Goal: Task Accomplishment & Management: Complete application form

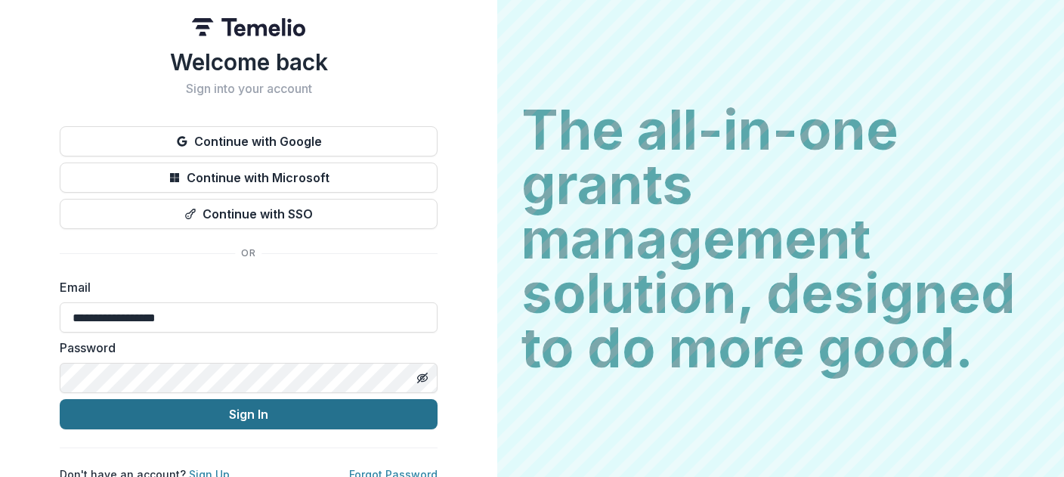
click at [243, 407] on button "Sign In" at bounding box center [249, 414] width 378 height 30
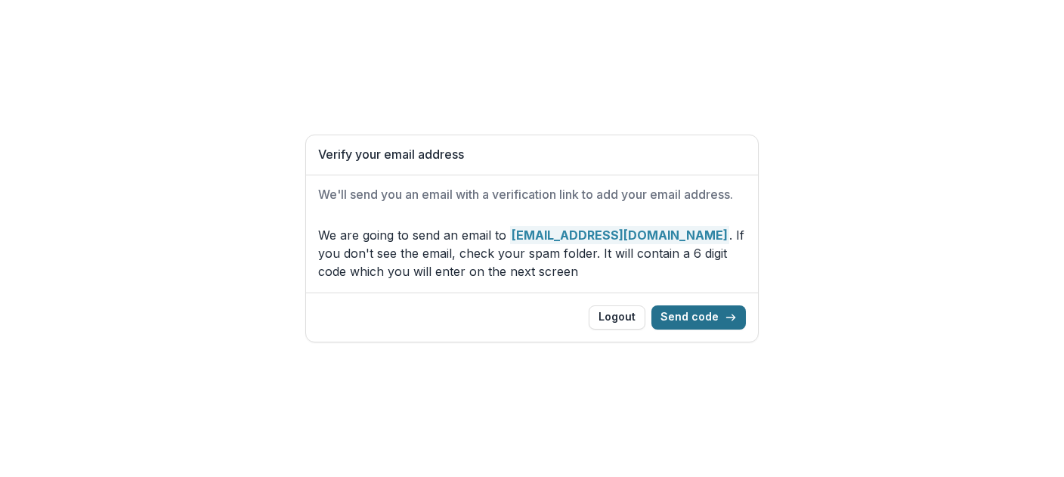
click at [699, 316] on button "Send code" at bounding box center [699, 317] width 95 height 24
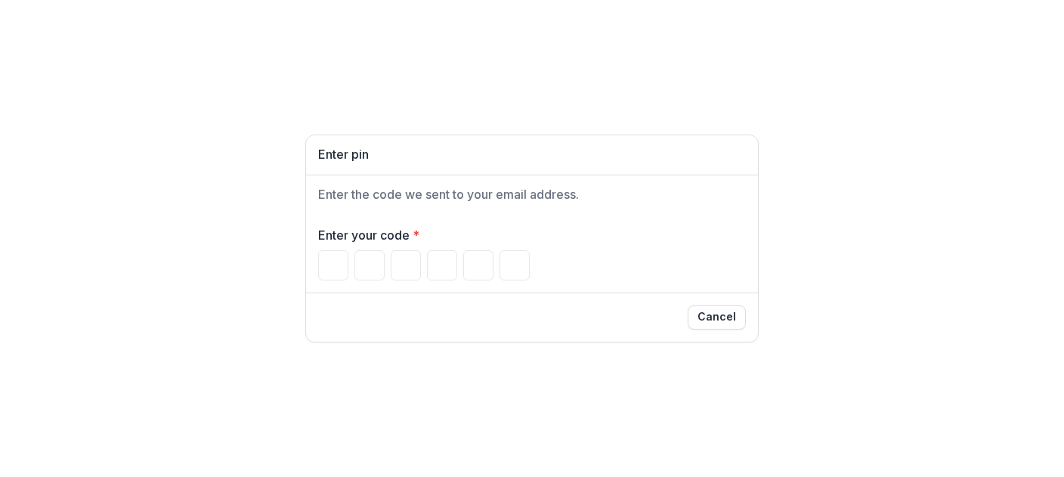
type input "*"
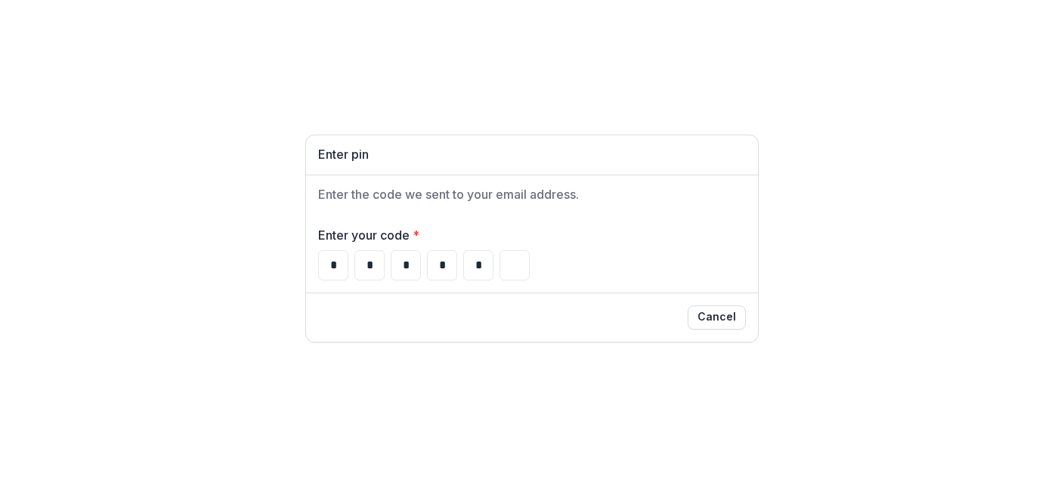
type input "*"
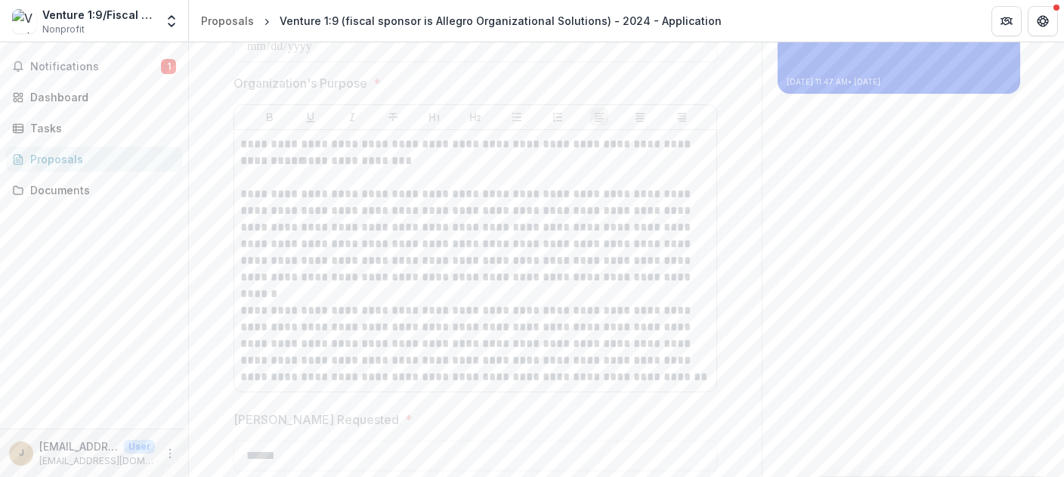
scroll to position [1796, 0]
click at [77, 64] on span "Notifications" at bounding box center [95, 66] width 131 height 13
click at [76, 192] on div "Documents" at bounding box center [100, 190] width 140 height 16
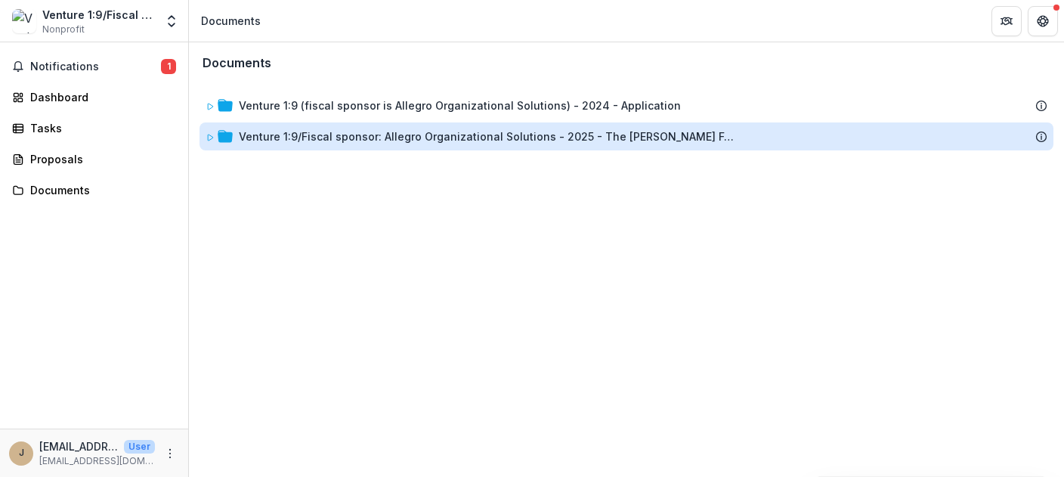
click at [492, 136] on div "Venture 1:9/Fiscal sponsor: Allegro Organizational Solutions - 2025 - The [PERS…" at bounding box center [488, 137] width 499 height 16
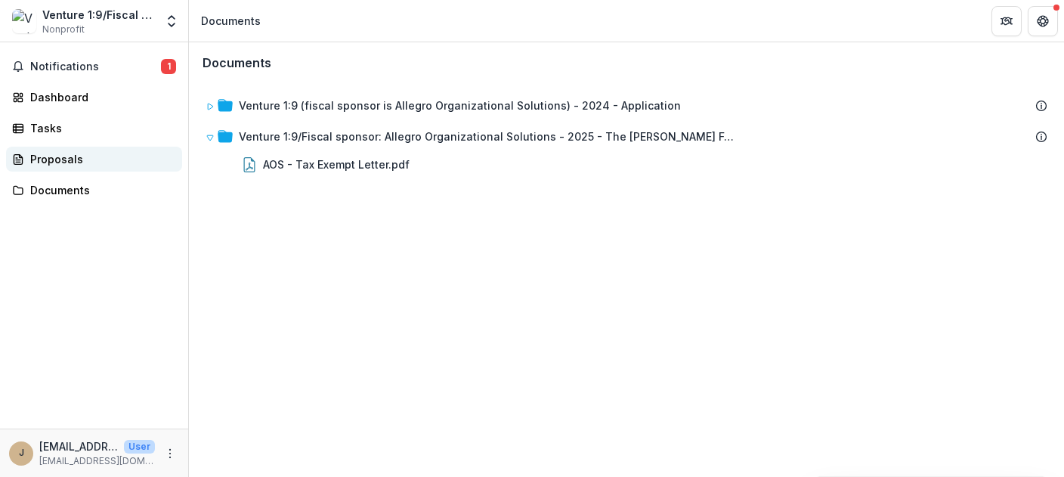
click at [60, 158] on div "Proposals" at bounding box center [100, 159] width 140 height 16
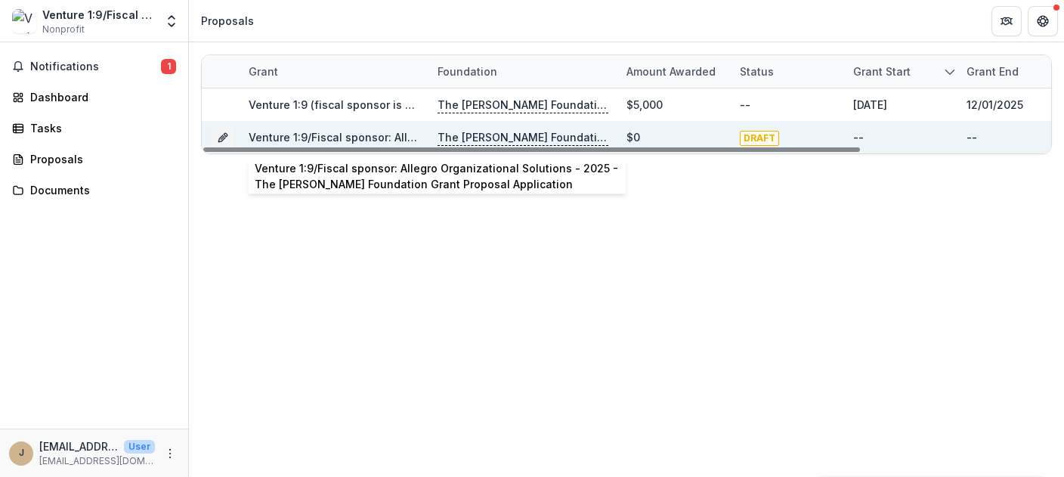
click at [361, 136] on link "Venture 1:9/Fiscal sponsor: Allegro Organizational Solutions - 2025 - The [PERS…" at bounding box center [591, 137] width 685 height 13
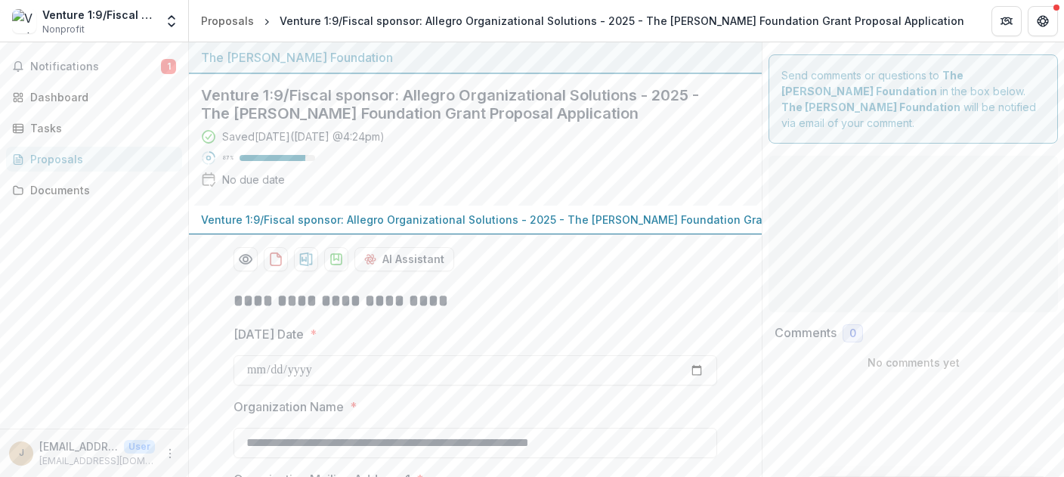
type input "******"
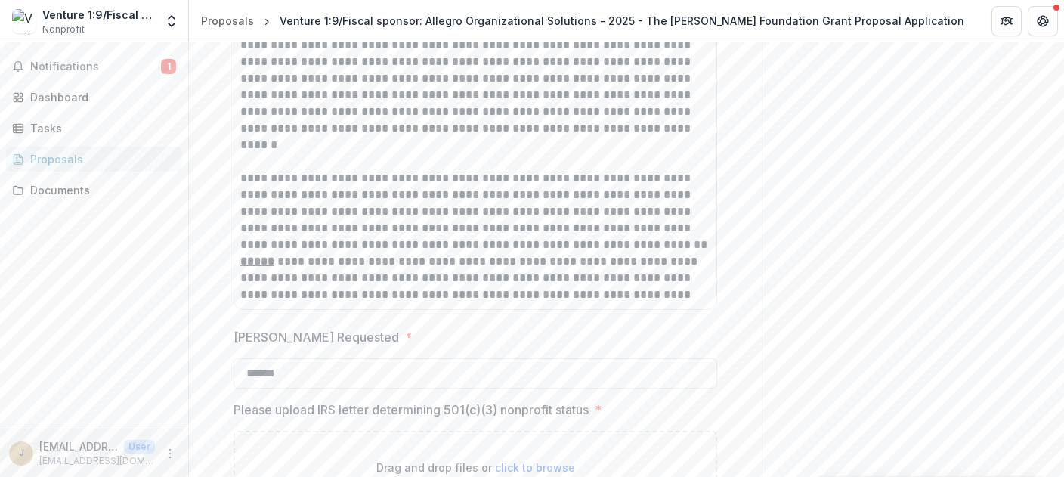
scroll to position [1902, 0]
click at [546, 292] on div "**********" at bounding box center [475, 143] width 470 height 316
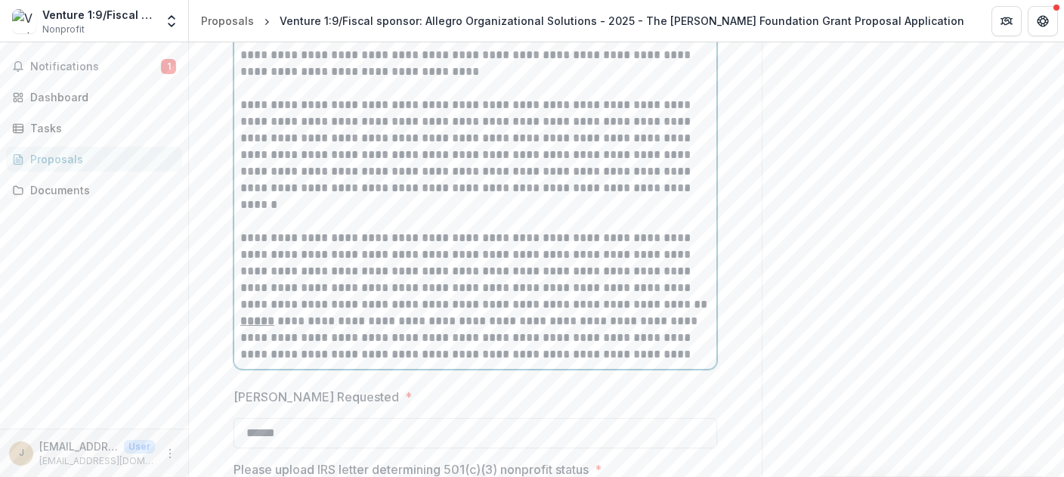
click at [548, 354] on p "**********" at bounding box center [475, 338] width 471 height 50
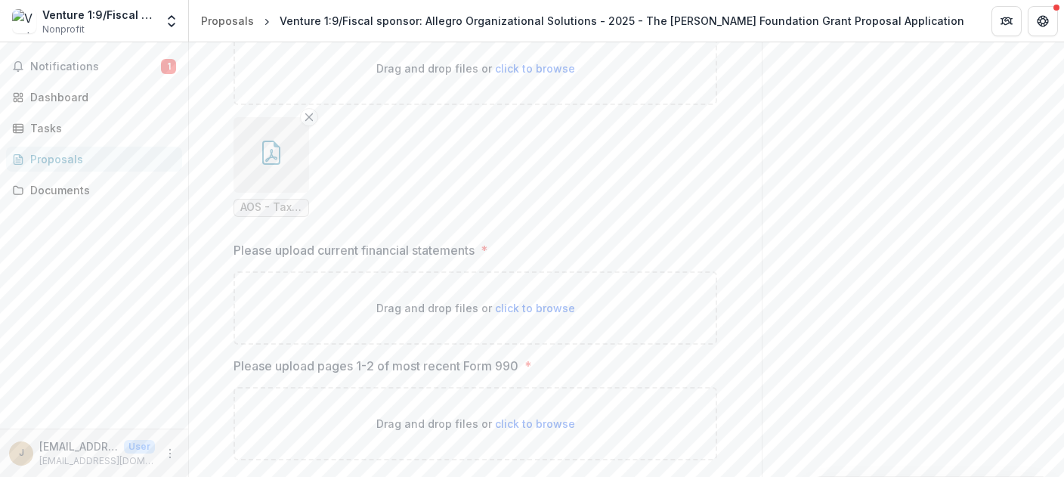
scroll to position [2278, 0]
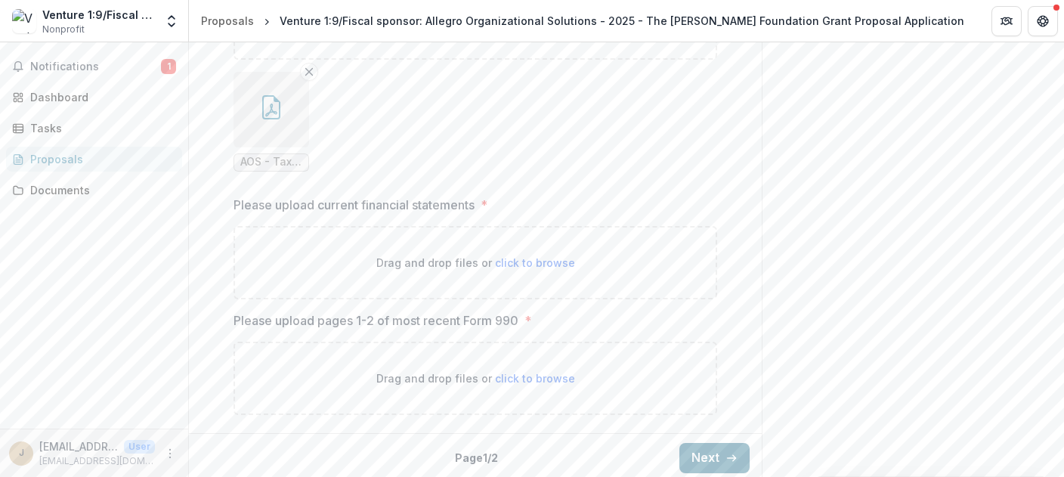
click at [715, 450] on button "Next" at bounding box center [715, 458] width 70 height 30
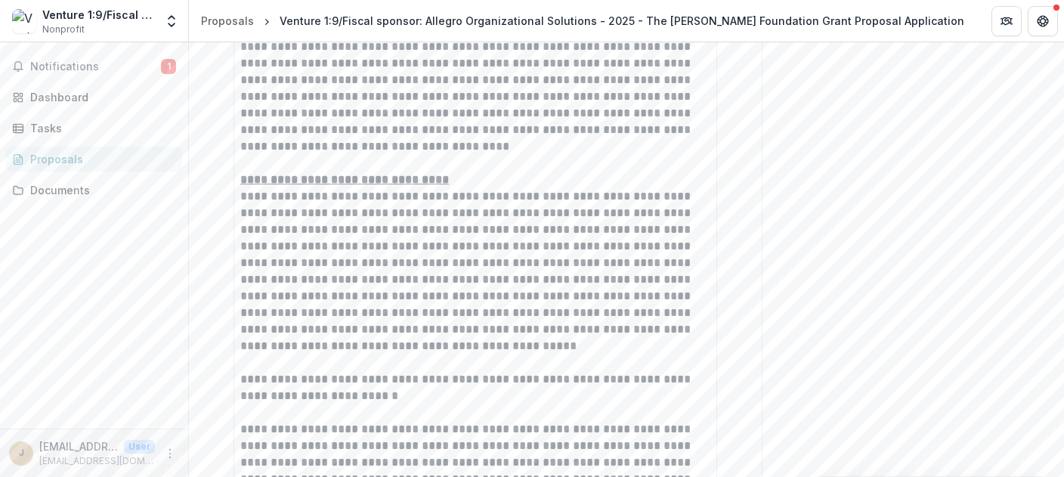
scroll to position [692, 0]
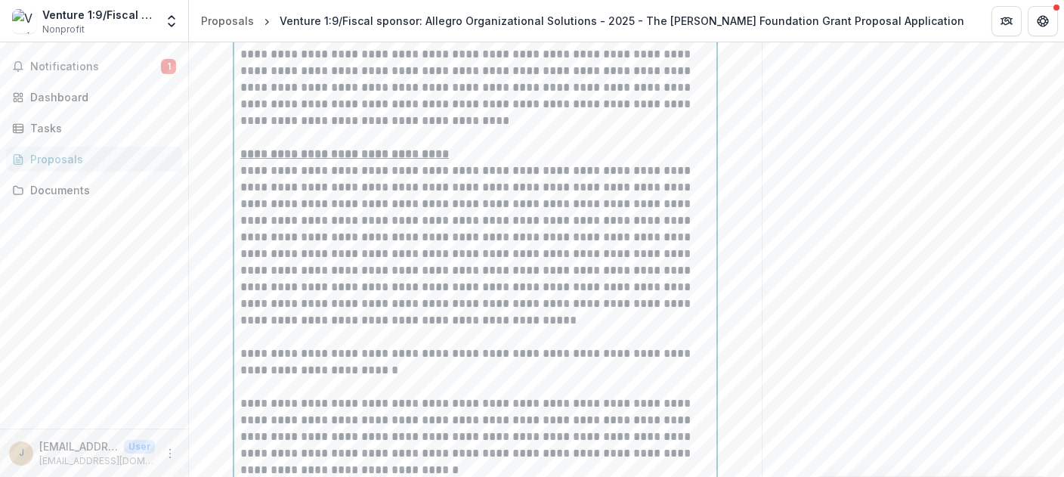
click at [690, 236] on p "**********" at bounding box center [475, 237] width 471 height 1048
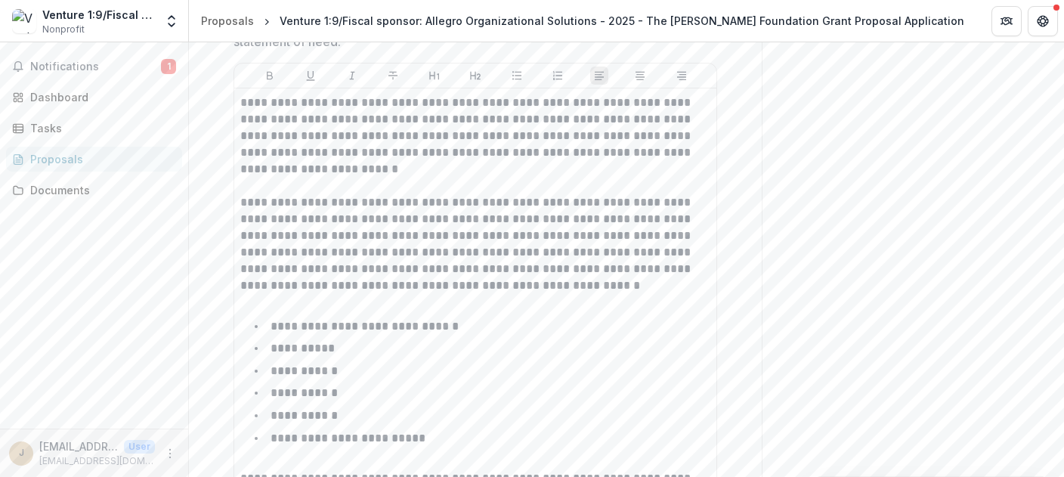
scroll to position [1492, 0]
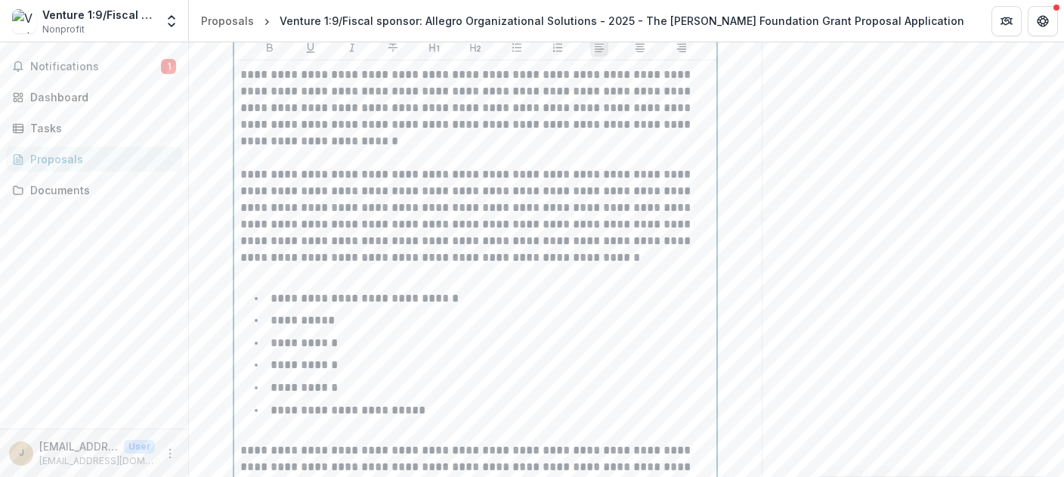
click at [277, 404] on p "**********" at bounding box center [348, 409] width 155 height 11
click at [280, 406] on p "**********" at bounding box center [348, 409] width 155 height 11
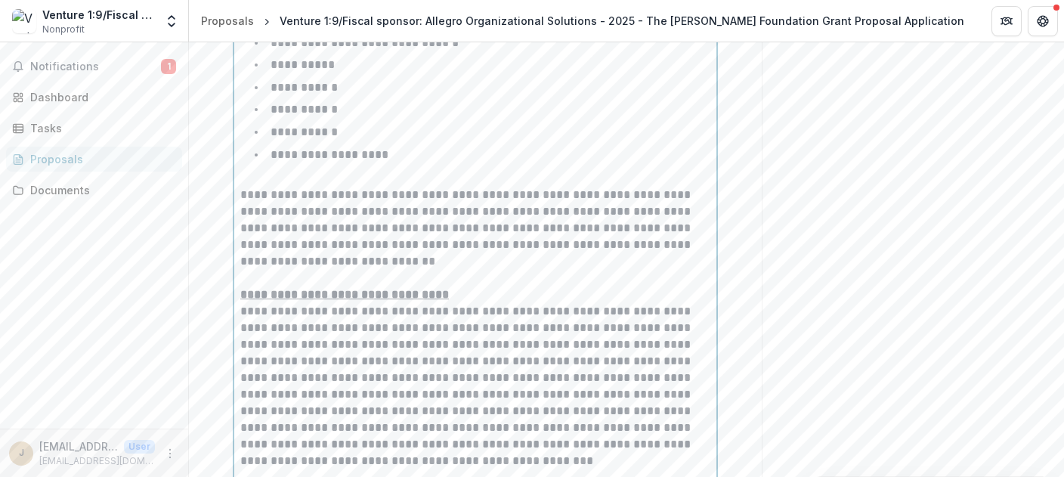
scroll to position [1838, 0]
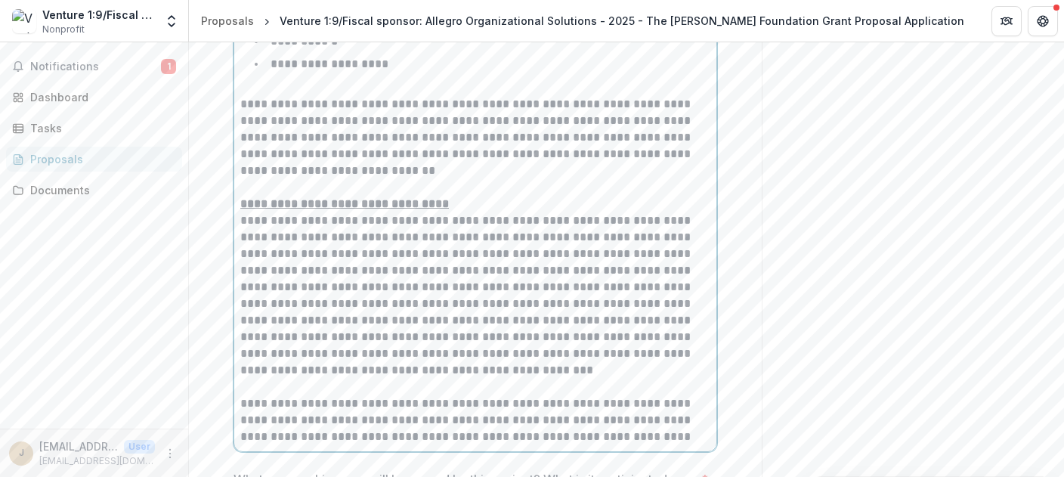
click at [267, 253] on p "**********" at bounding box center [475, 270] width 471 height 349
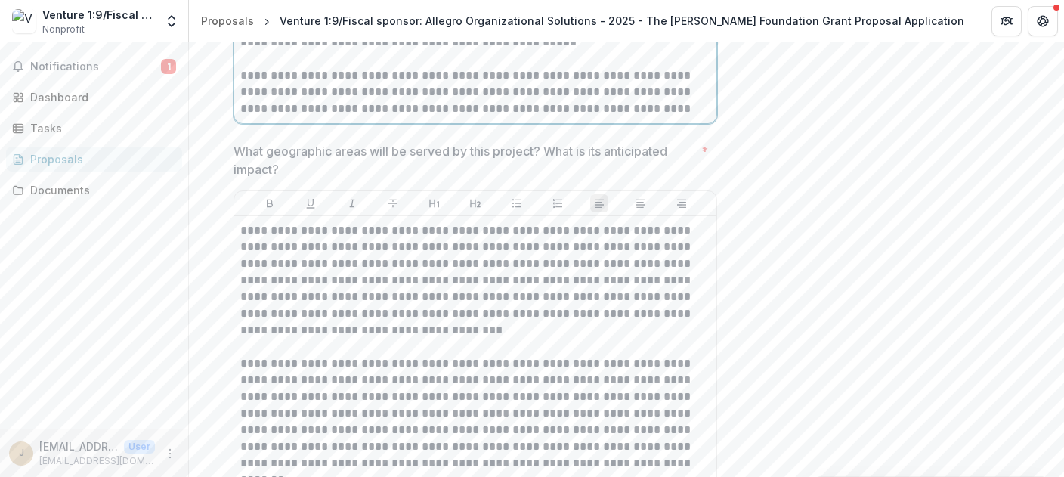
scroll to position [2183, 0]
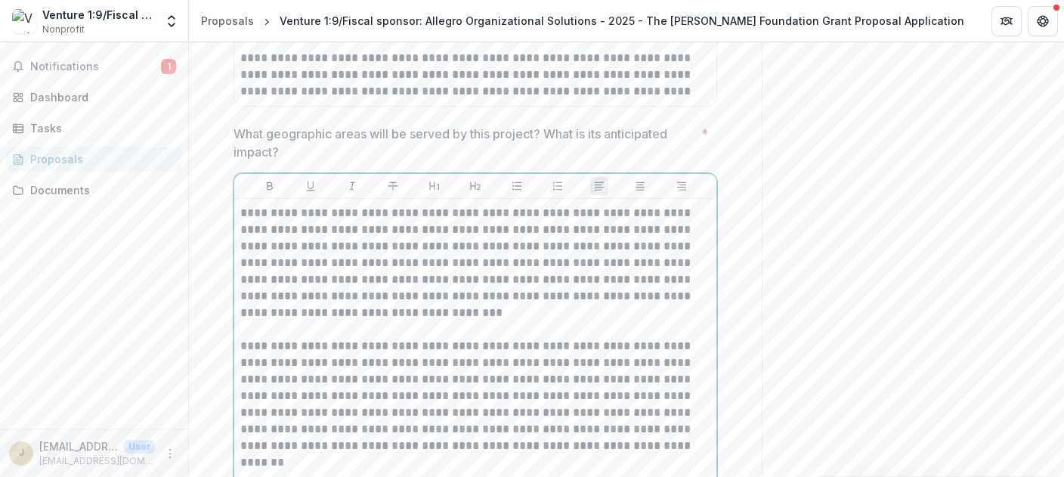
click at [565, 296] on p "**********" at bounding box center [475, 354] width 471 height 299
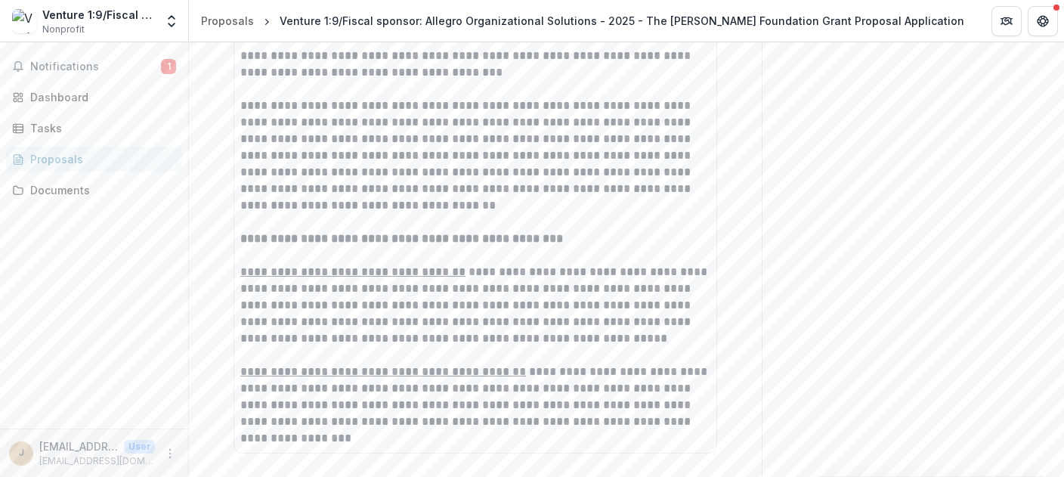
scroll to position [3832, 0]
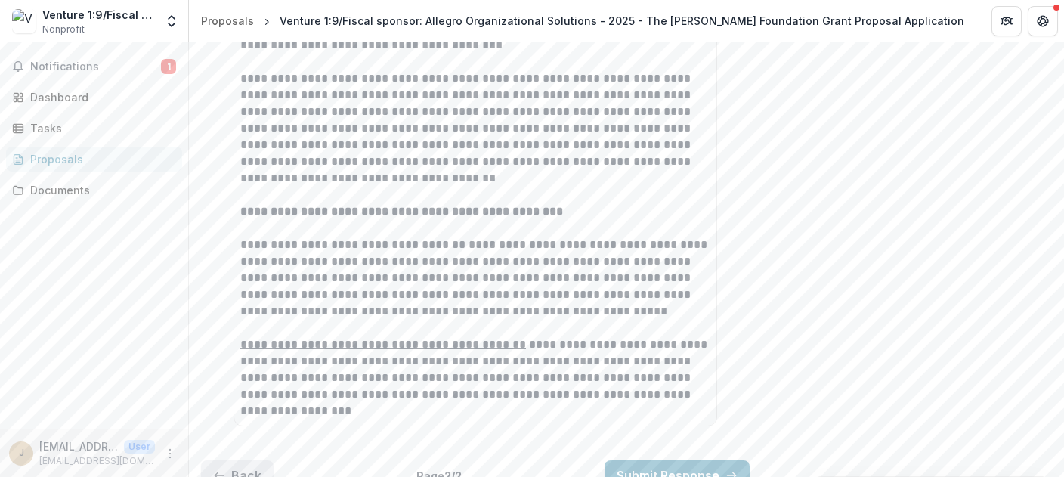
click at [246, 460] on button "Back" at bounding box center [237, 475] width 73 height 30
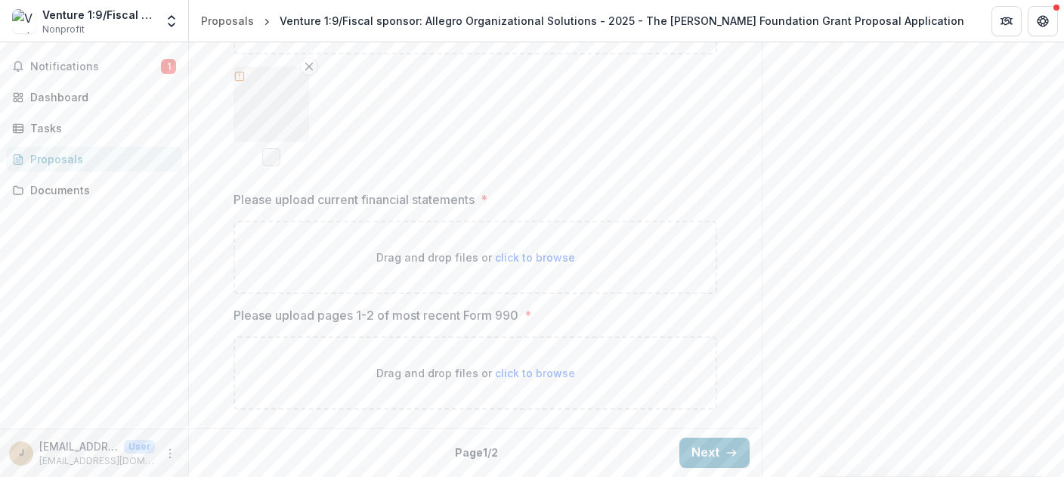
scroll to position [2278, 0]
click at [460, 374] on p "Drag and drop files or click to browse" at bounding box center [475, 378] width 199 height 16
type input "**********"
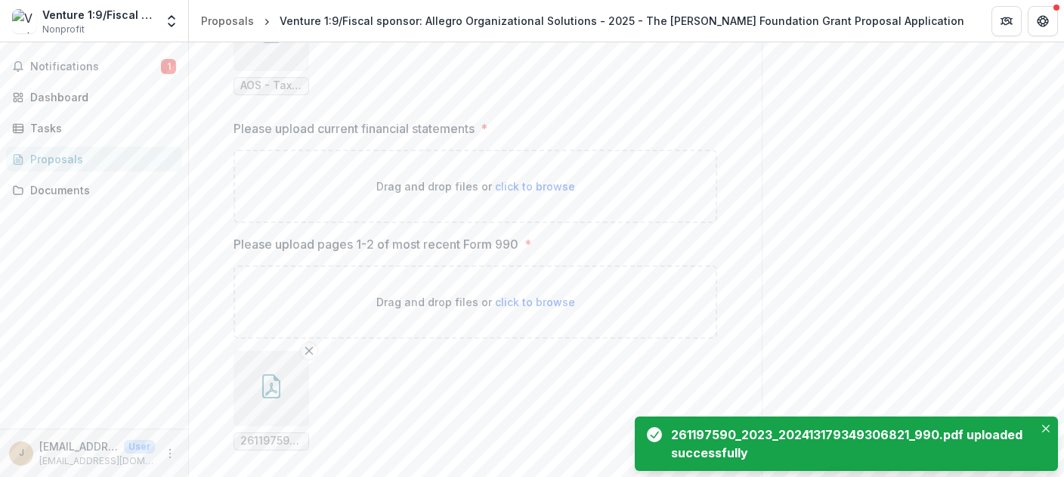
scroll to position [2402, 0]
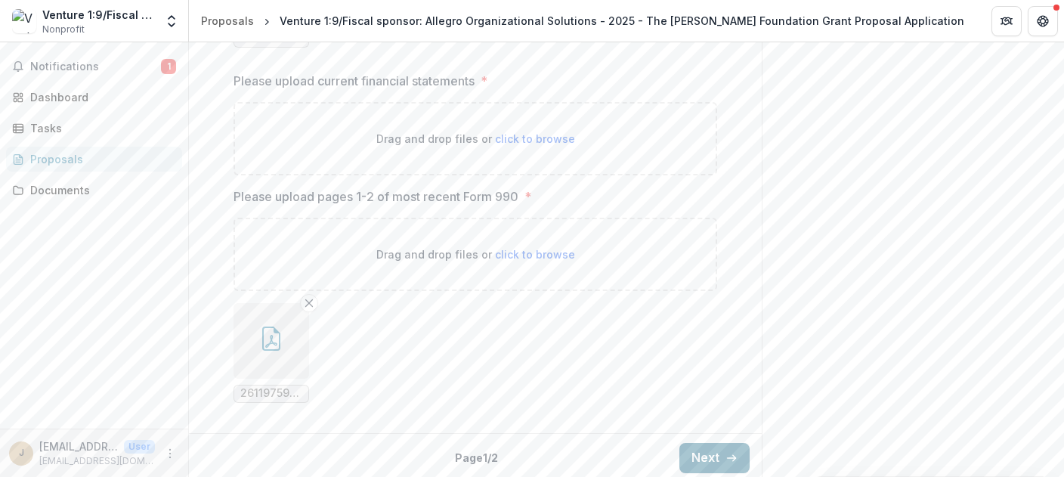
click at [729, 452] on icon "button" at bounding box center [732, 458] width 12 height 12
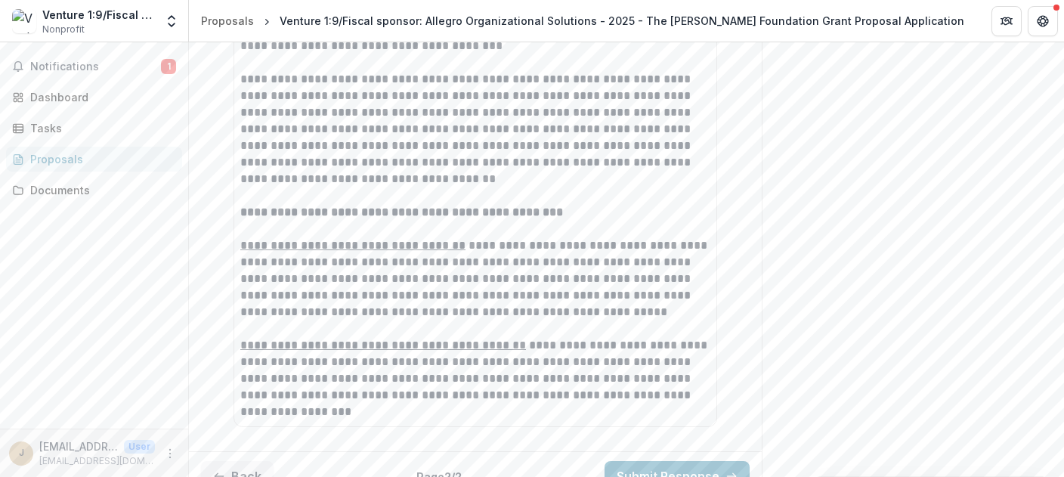
scroll to position [3832, 0]
click at [242, 460] on button "Back" at bounding box center [237, 475] width 73 height 30
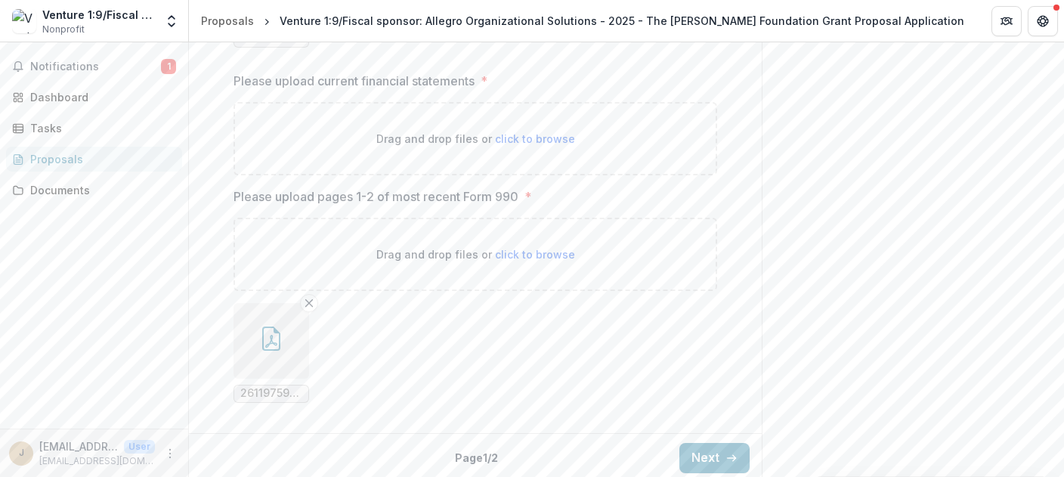
scroll to position [2229, 0]
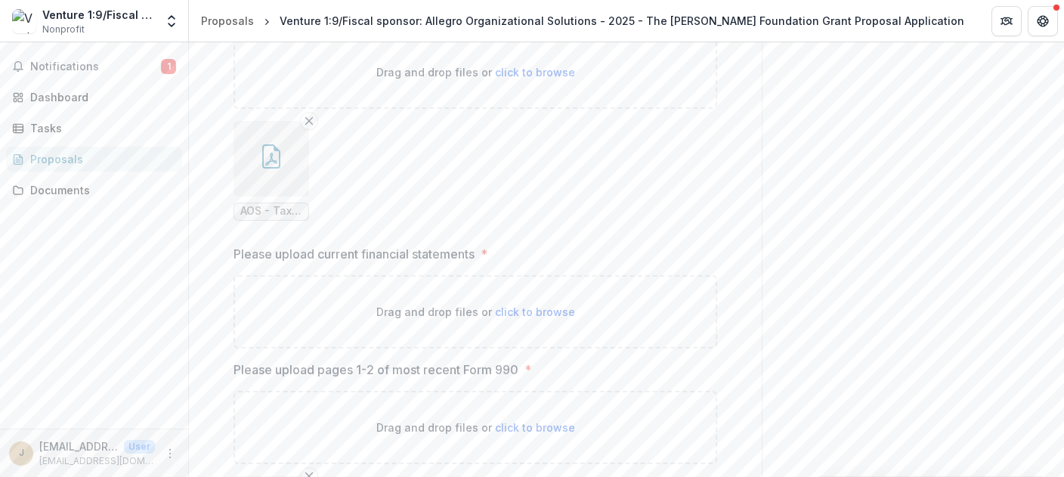
click at [513, 308] on span "click to browse" at bounding box center [535, 311] width 80 height 13
type input "**********"
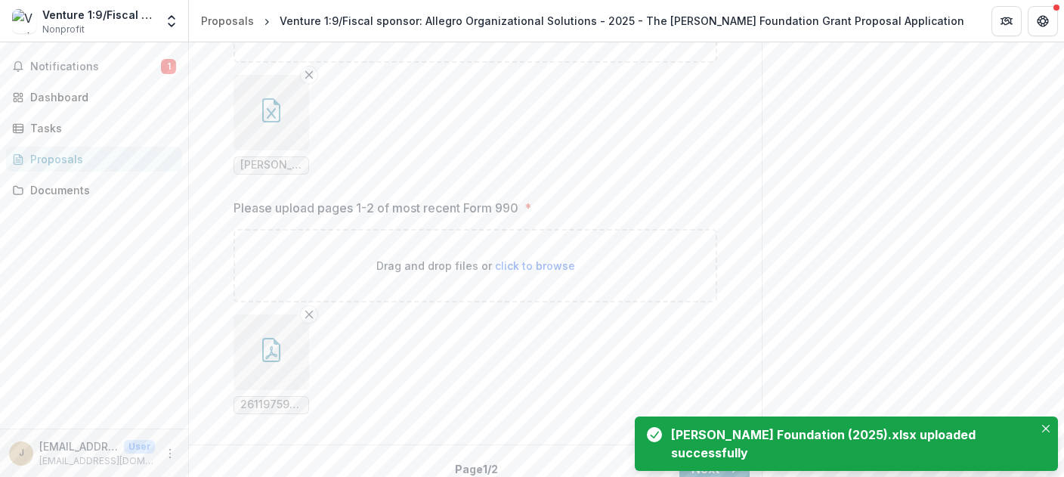
scroll to position [2526, 0]
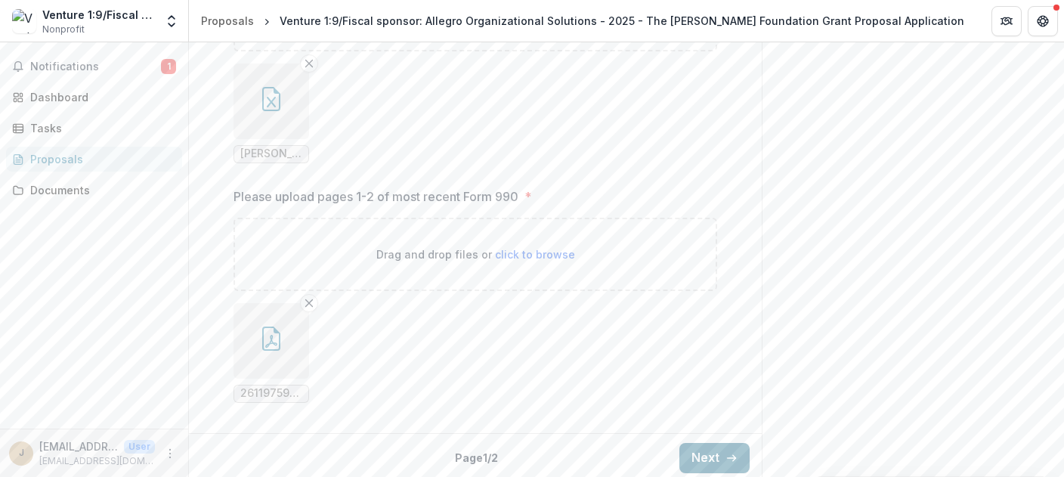
click at [714, 452] on button "Next" at bounding box center [715, 458] width 70 height 30
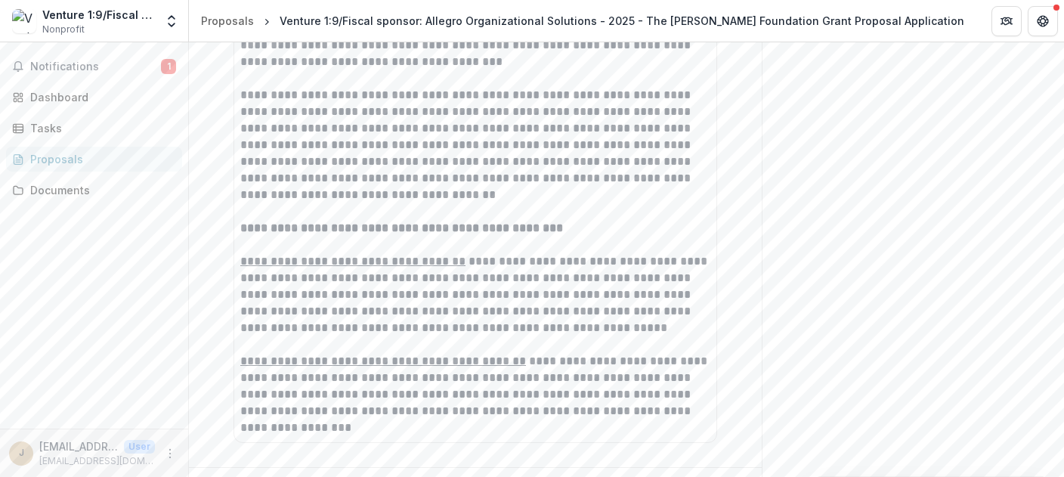
scroll to position [3832, 0]
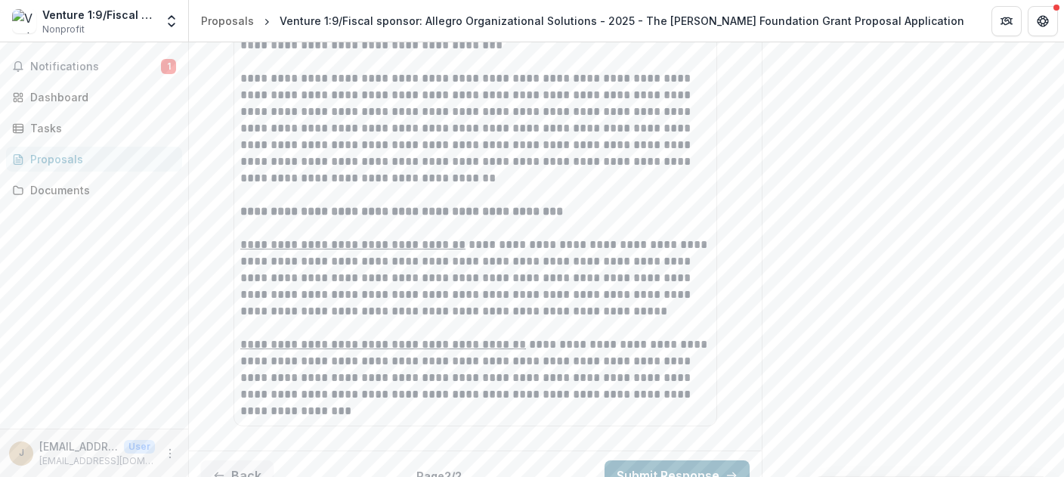
click at [664, 460] on button "Submit Response" at bounding box center [677, 475] width 145 height 30
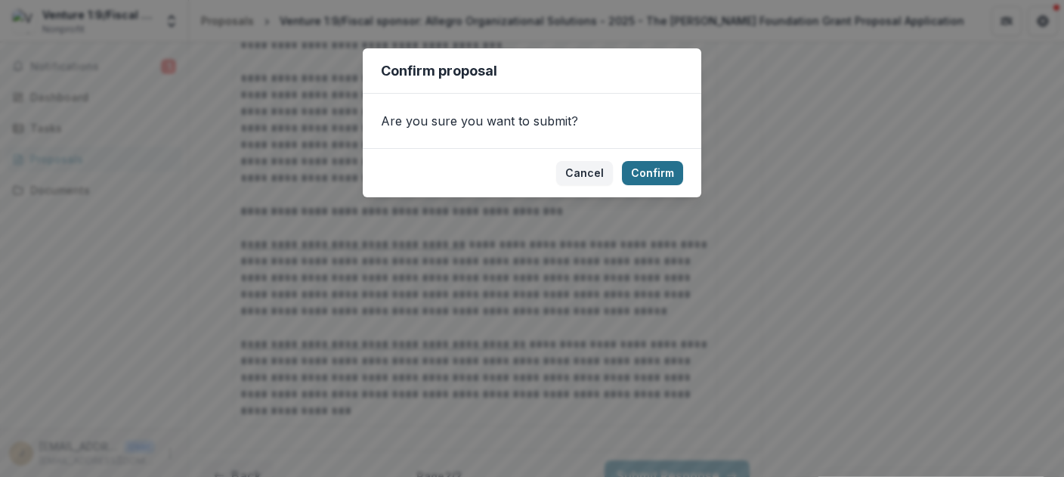
click at [648, 172] on button "Confirm" at bounding box center [652, 173] width 61 height 24
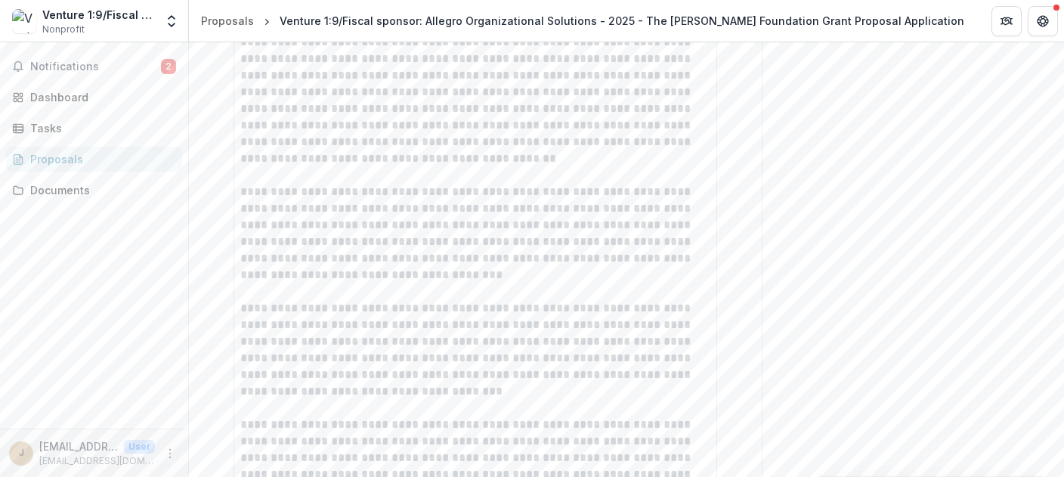
scroll to position [3881, 0]
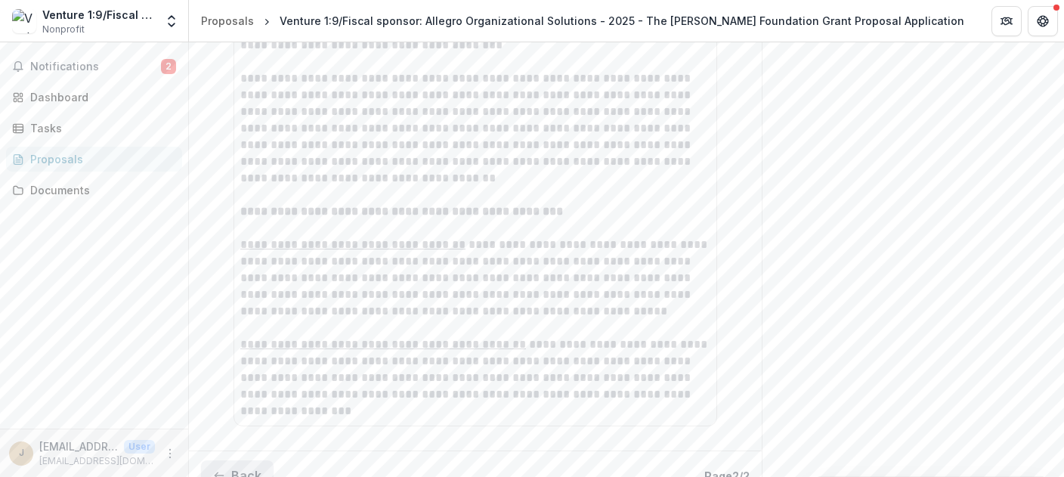
click at [254, 460] on button "Back" at bounding box center [237, 475] width 73 height 30
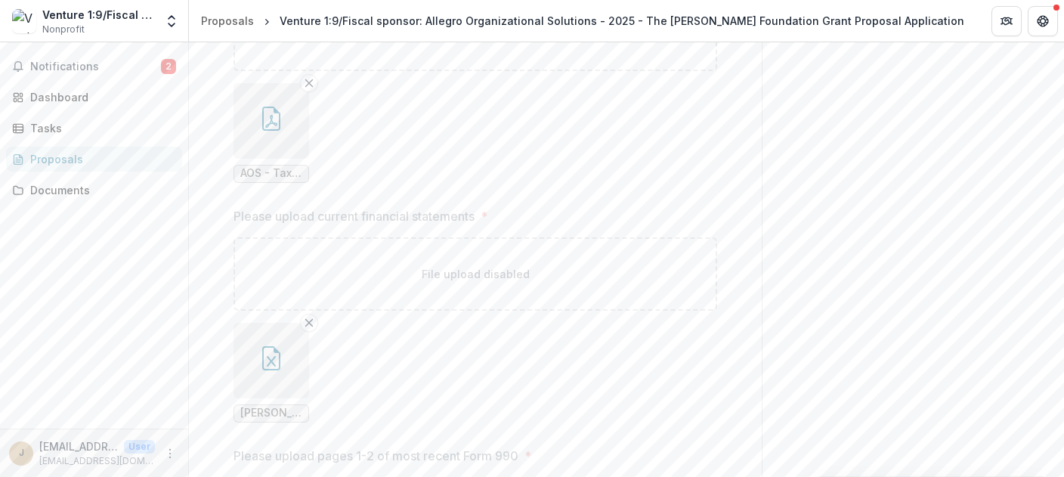
scroll to position [2056, 0]
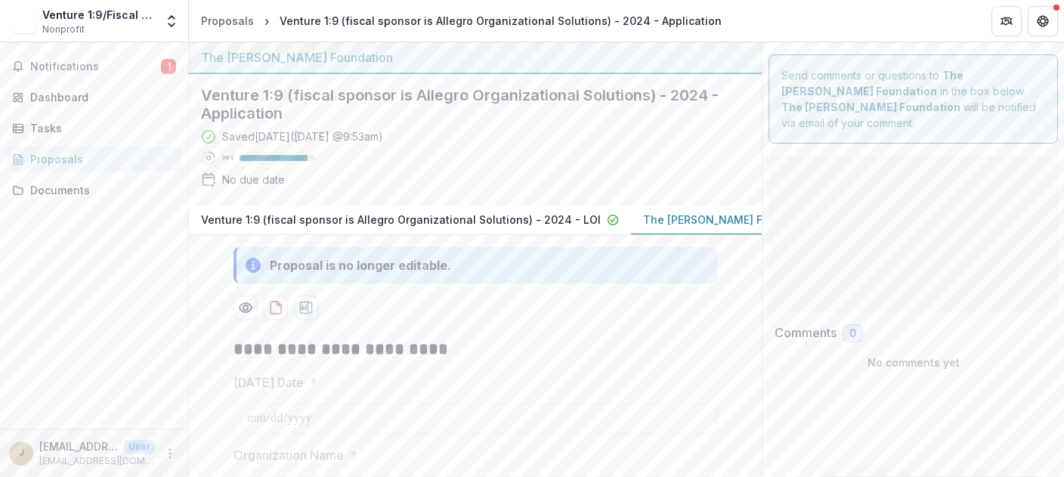
type input "******"
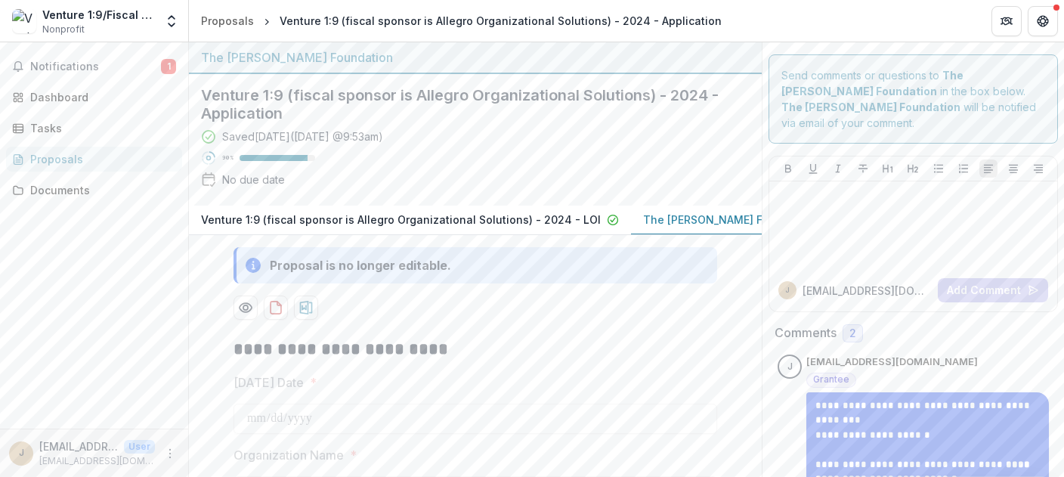
click at [128, 160] on div "Proposals" at bounding box center [100, 159] width 140 height 16
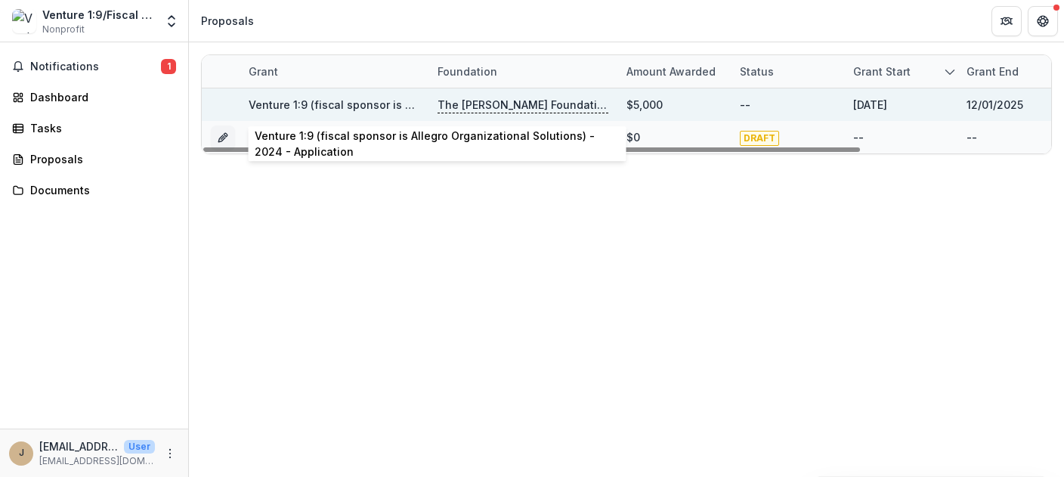
click at [371, 102] on link "Venture 1:9 (fiscal sponsor is Allegro Organizational Solutions) - 2024 - Appli…" at bounding box center [470, 104] width 442 height 13
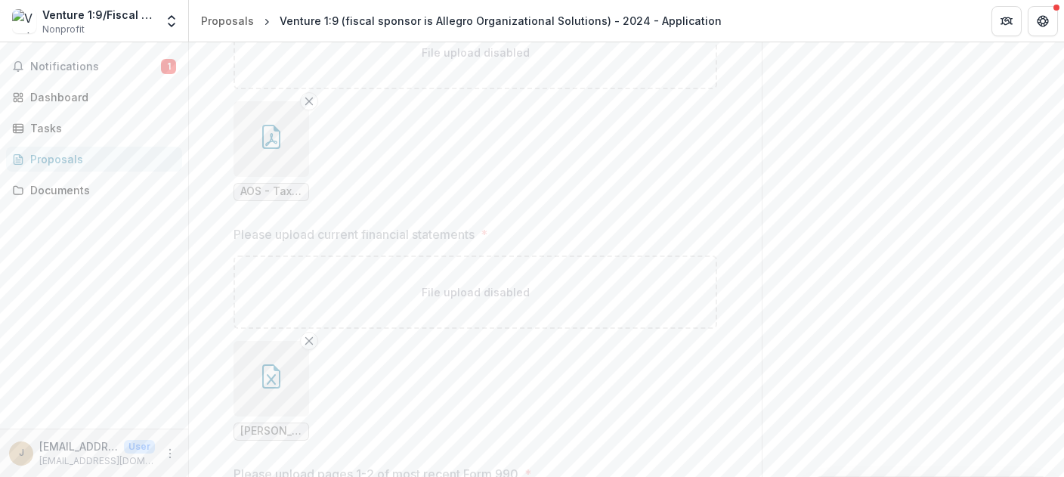
scroll to position [2335, 0]
click at [274, 341] on icon "button" at bounding box center [271, 341] width 9 height 11
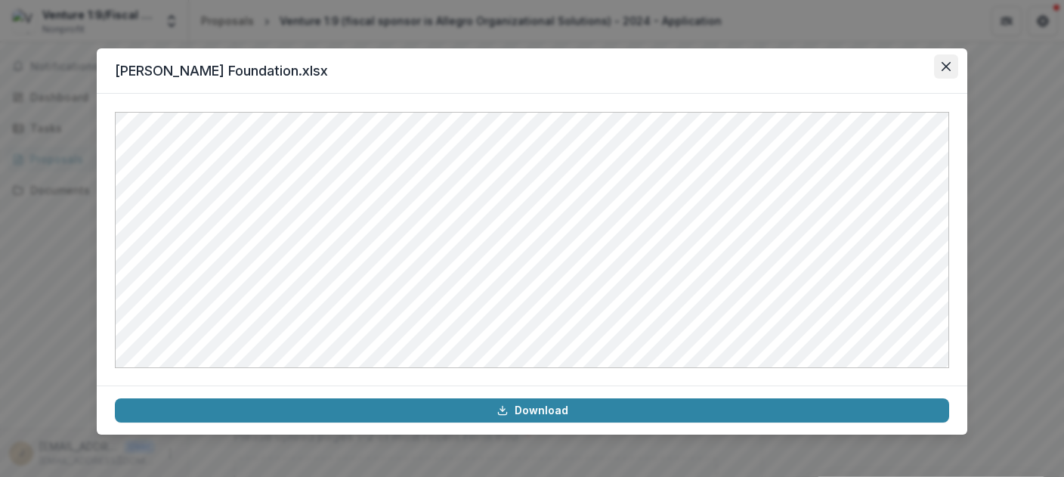
click at [947, 66] on icon "Close" at bounding box center [946, 66] width 9 height 9
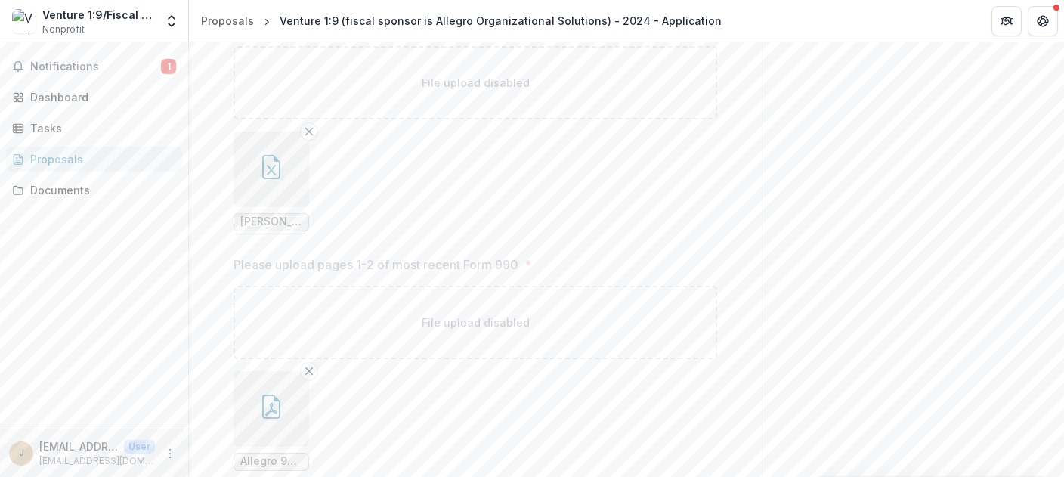
scroll to position [2574, 0]
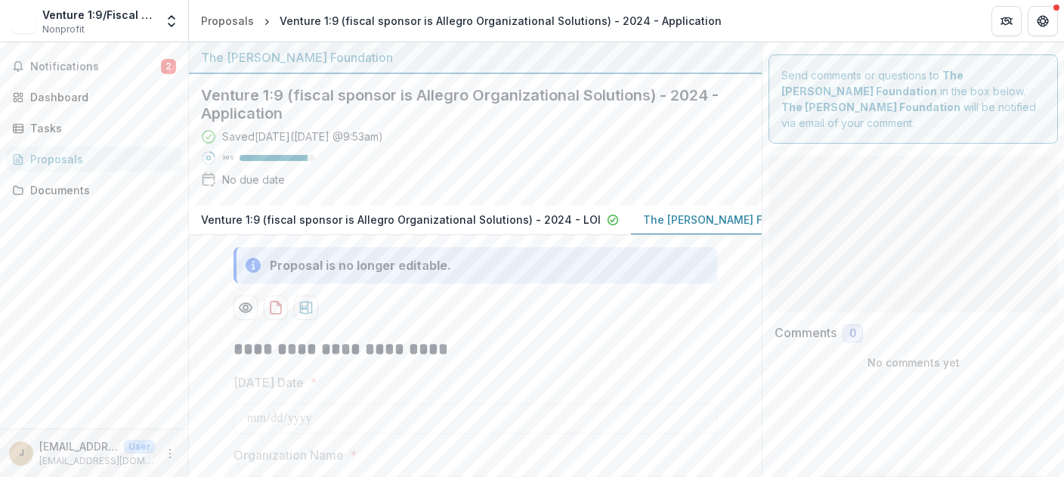
type input "******"
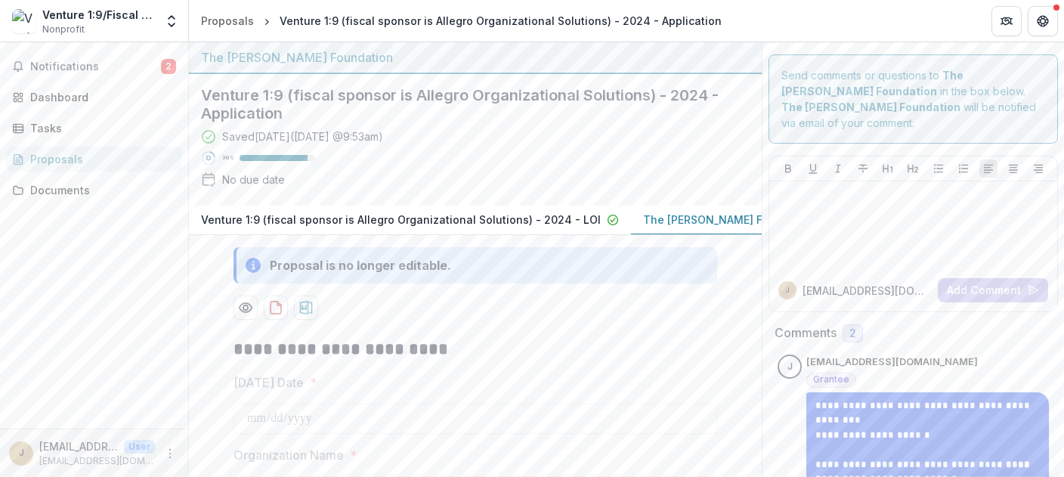
click at [70, 158] on div "Proposals" at bounding box center [100, 159] width 140 height 16
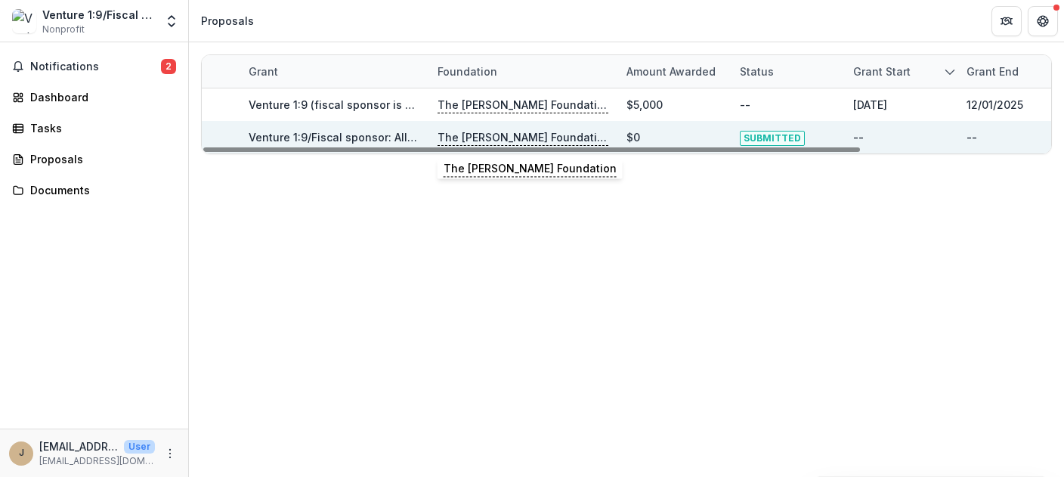
click at [462, 134] on p "The [PERSON_NAME] Foundation" at bounding box center [523, 137] width 171 height 17
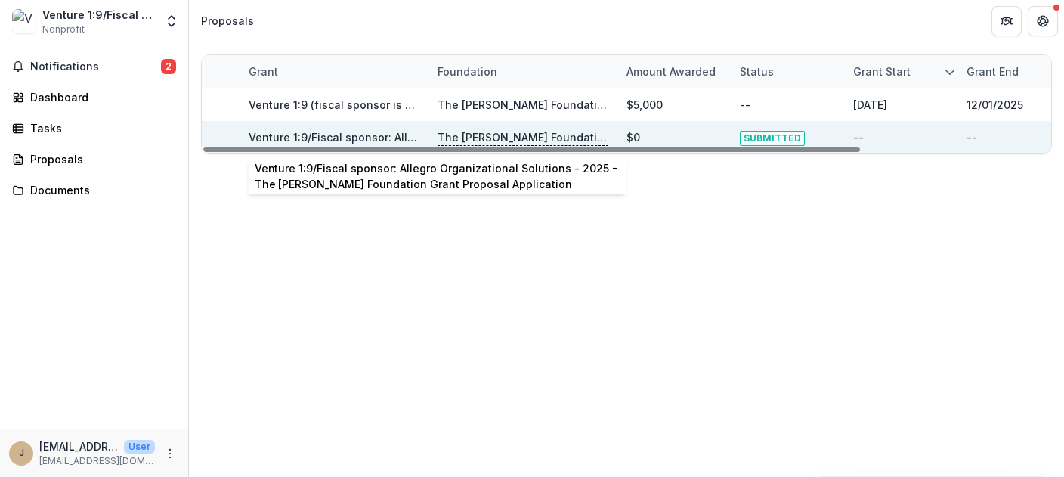
click at [333, 132] on link "Venture 1:9/Fiscal sponsor: Allegro Organizational Solutions - 2025 - The [PERS…" at bounding box center [591, 137] width 685 height 13
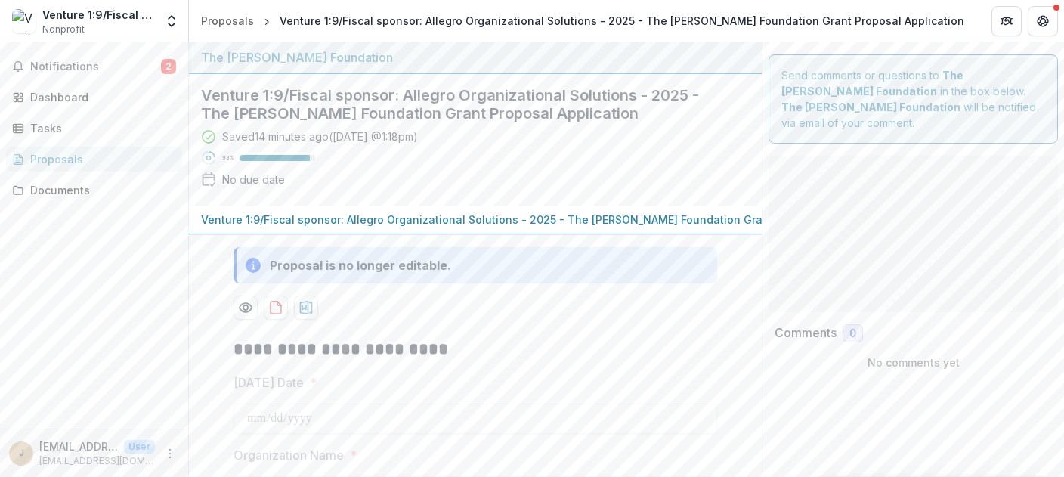
type input "******"
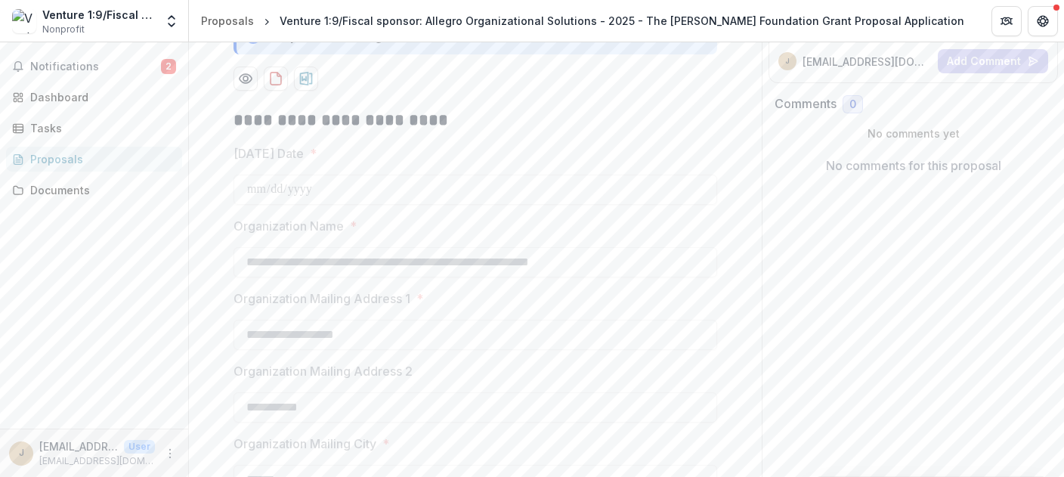
scroll to position [259, 0]
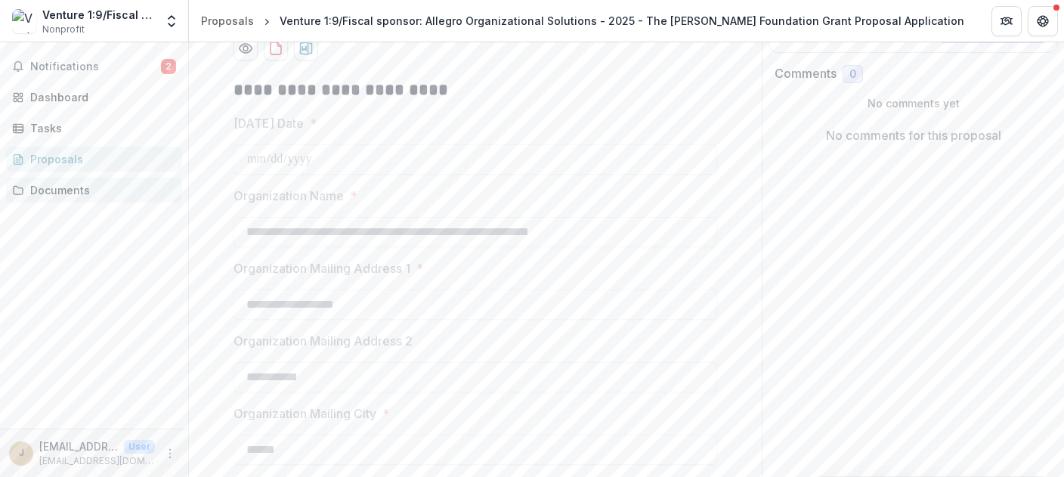
click at [78, 192] on div "Documents" at bounding box center [100, 190] width 140 height 16
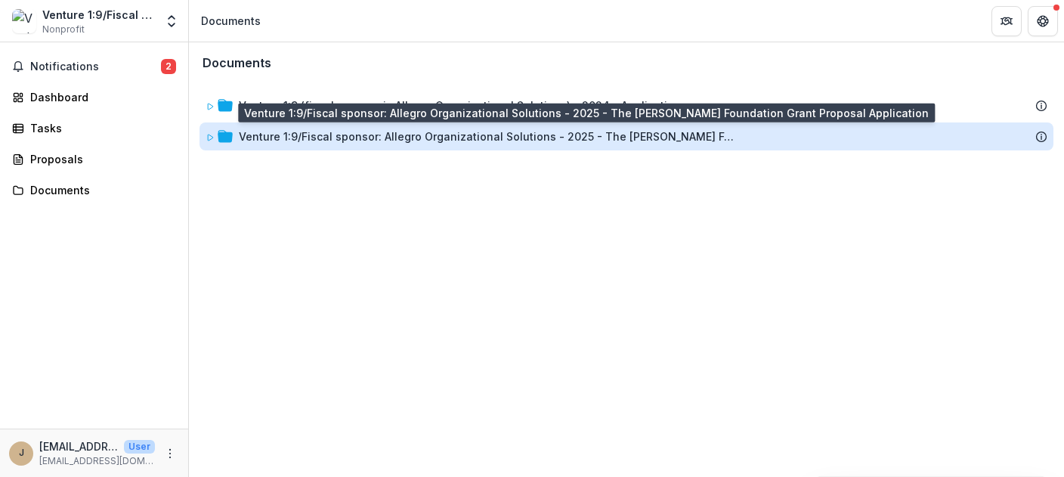
click at [336, 138] on div "Venture 1:9/Fiscal sponsor: Allegro Organizational Solutions - 2025 - The [PERS…" at bounding box center [488, 137] width 499 height 16
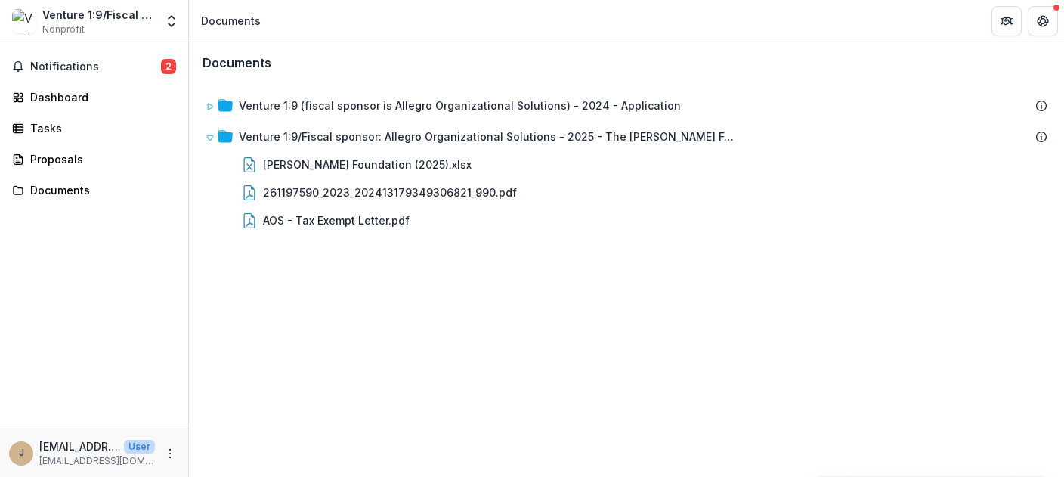
click at [312, 300] on div "Documents Venture 1:9 (fiscal sponsor is Allegro Organizational Solutions) - 20…" at bounding box center [626, 259] width 875 height 435
click at [70, 191] on div "Documents" at bounding box center [100, 190] width 140 height 16
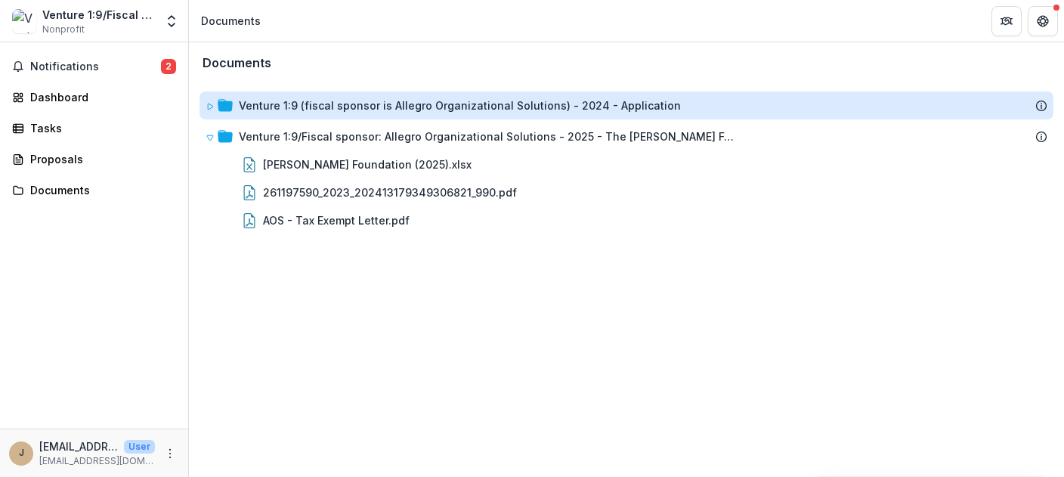
click at [311, 107] on div "Venture 1:9 (fiscal sponsor is Allegro Organizational Solutions) - 2024 - Appli…" at bounding box center [460, 106] width 442 height 16
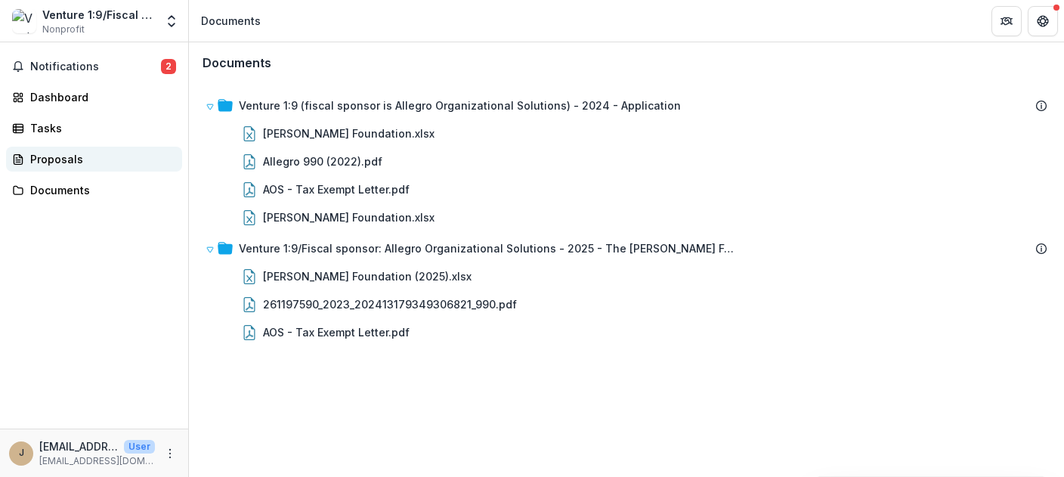
click at [63, 160] on div "Proposals" at bounding box center [100, 159] width 140 height 16
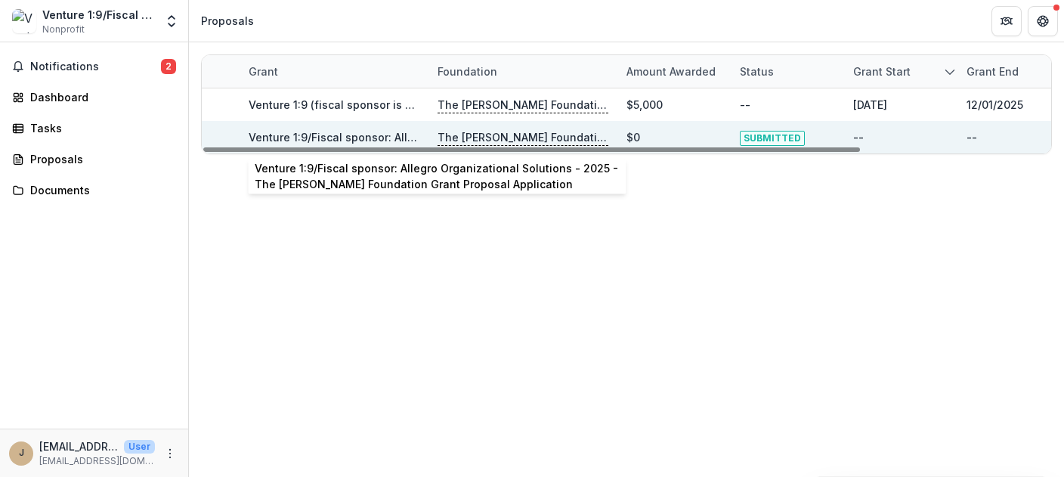
click at [338, 134] on link "Venture 1:9/Fiscal sponsor: Allegro Organizational Solutions - 2025 - The [PERS…" at bounding box center [591, 137] width 685 height 13
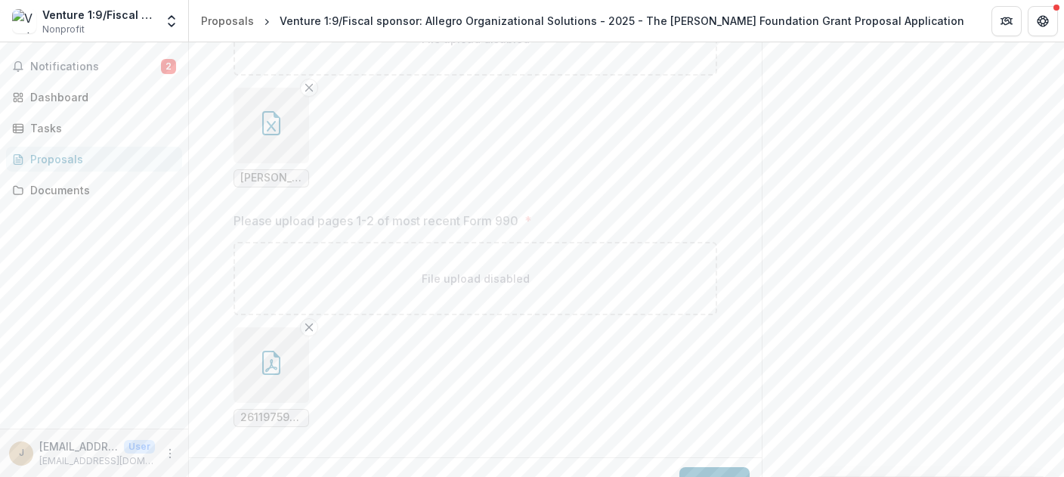
scroll to position [2574, 0]
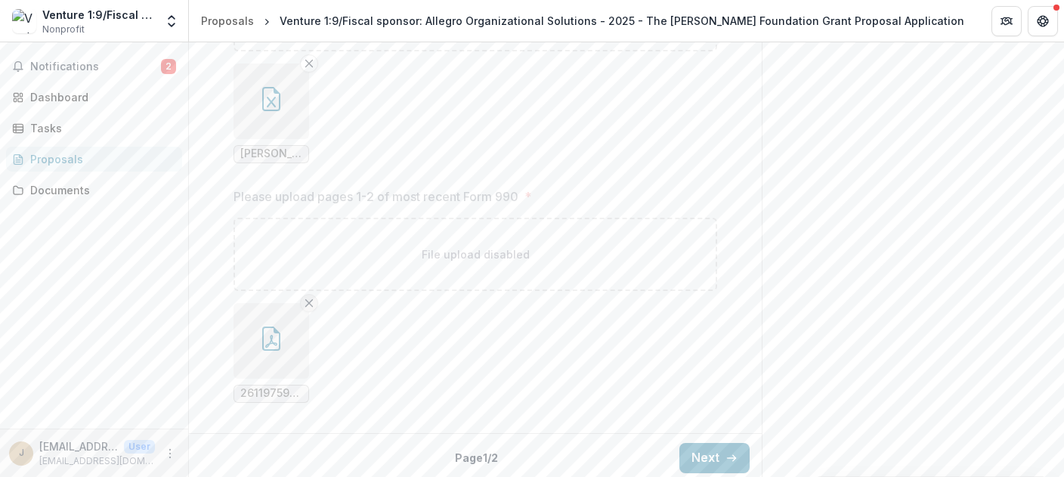
click at [311, 299] on line "Remove File" at bounding box center [309, 302] width 7 height 7
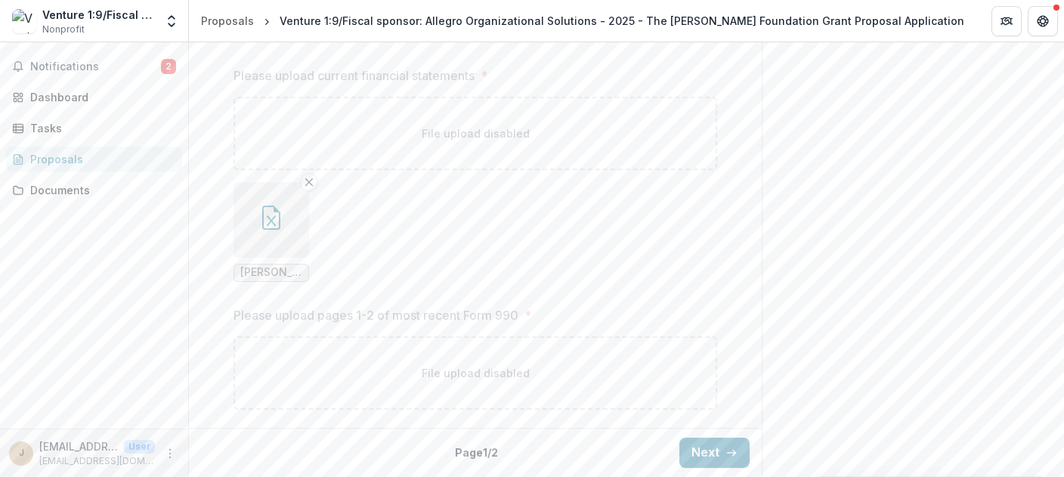
scroll to position [2450, 0]
click at [463, 377] on p "File upload disabled" at bounding box center [476, 378] width 108 height 16
click at [477, 376] on p "File upload disabled" at bounding box center [476, 378] width 108 height 16
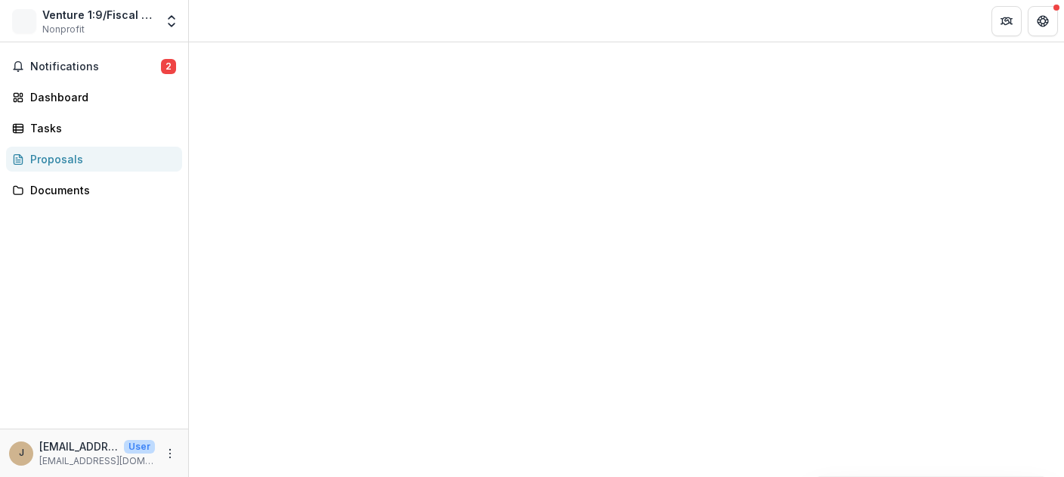
click at [55, 160] on div "Proposals" at bounding box center [100, 159] width 140 height 16
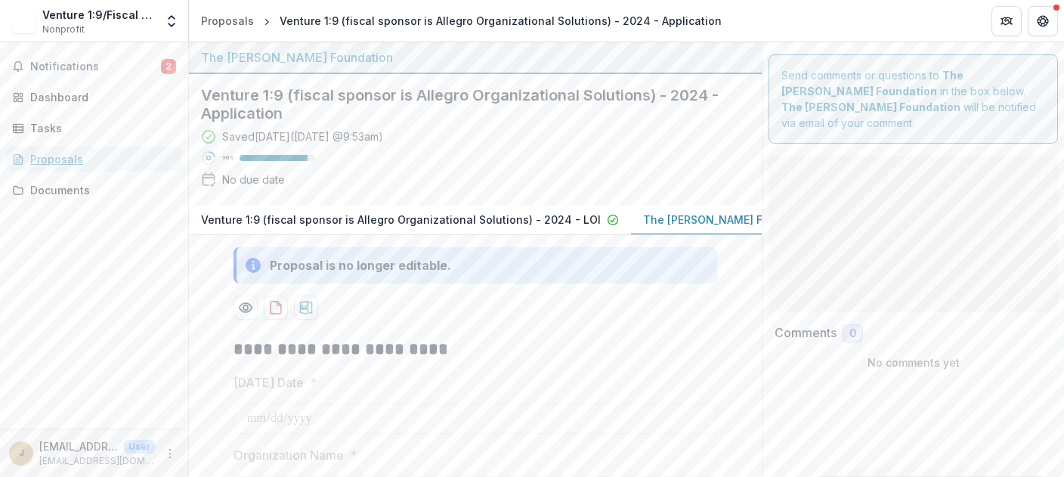
type input "******"
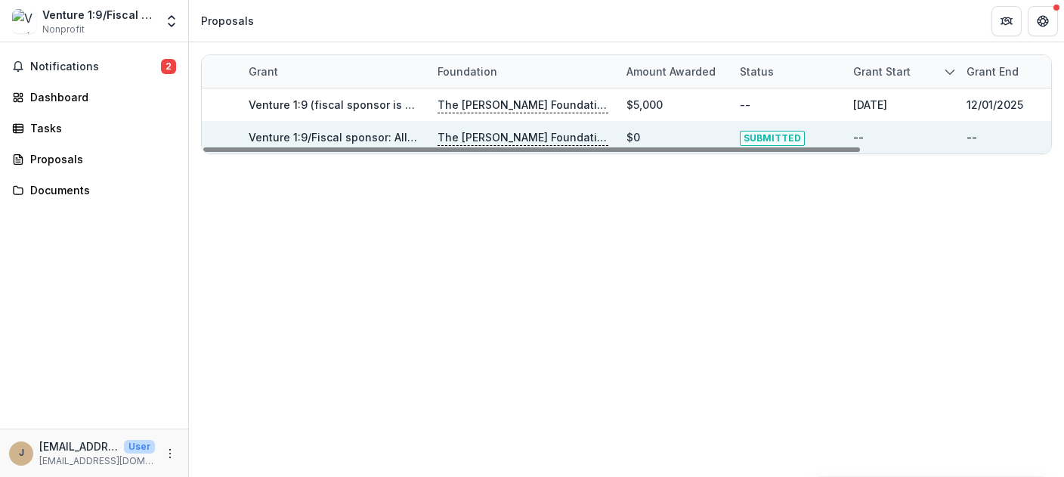
click at [322, 136] on link "Venture 1:9/Fiscal sponsor: Allegro Organizational Solutions - 2025 - The [PERS…" at bounding box center [591, 137] width 685 height 13
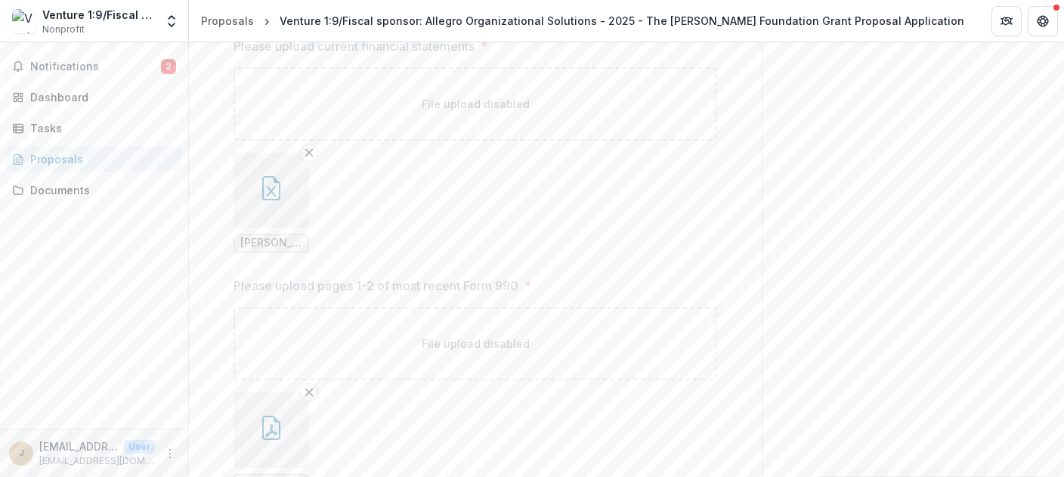
scroll to position [2401, 0]
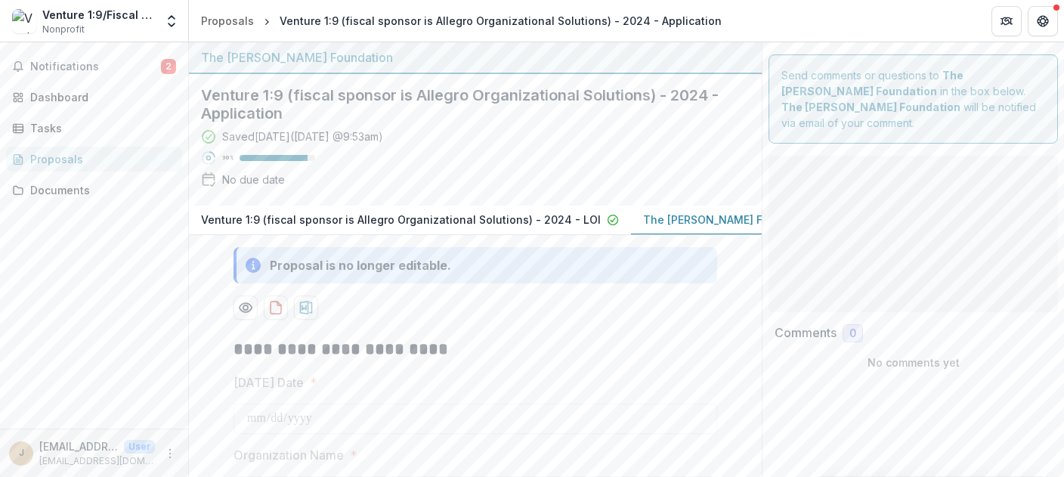
click at [64, 160] on div "Proposals" at bounding box center [100, 159] width 140 height 16
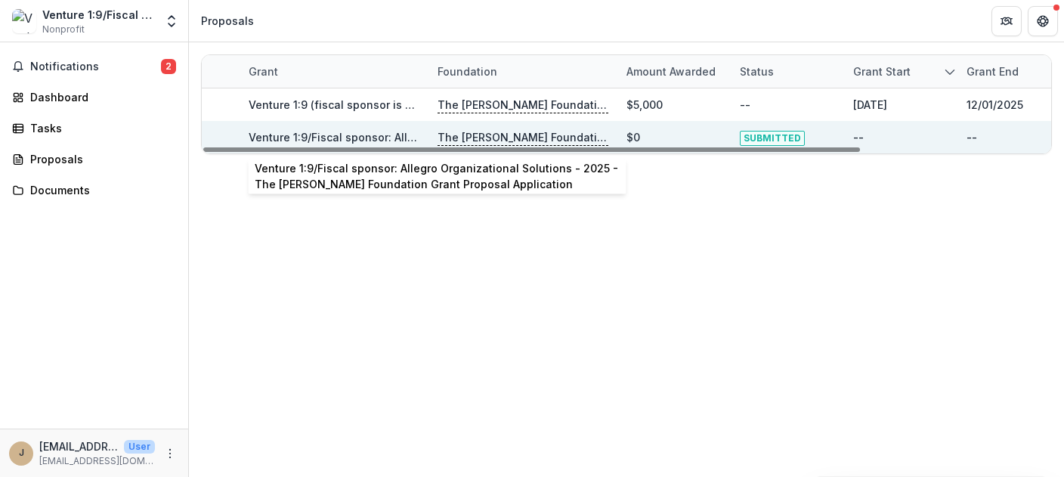
click at [371, 138] on link "Venture 1:9/Fiscal sponsor: Allegro Organizational Solutions - 2025 - The [PERS…" at bounding box center [591, 137] width 685 height 13
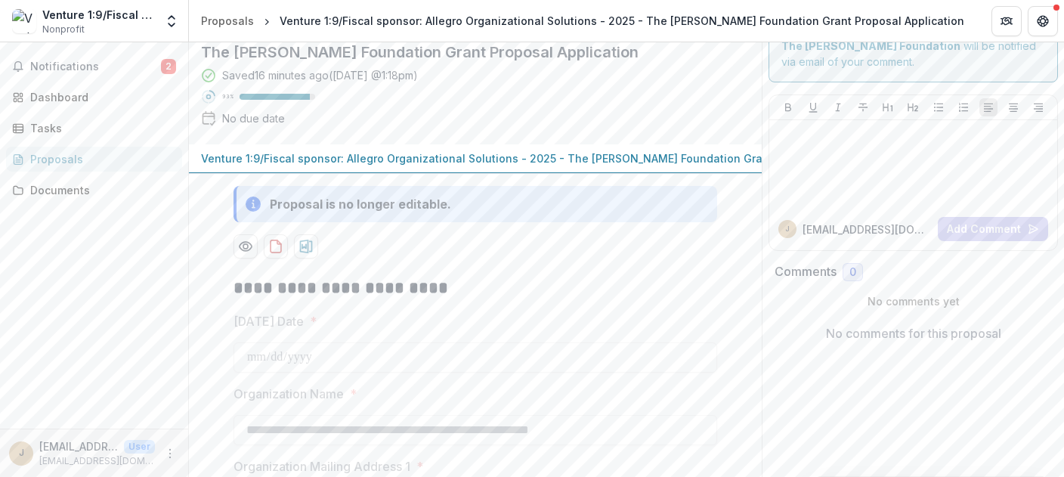
scroll to position [86, 0]
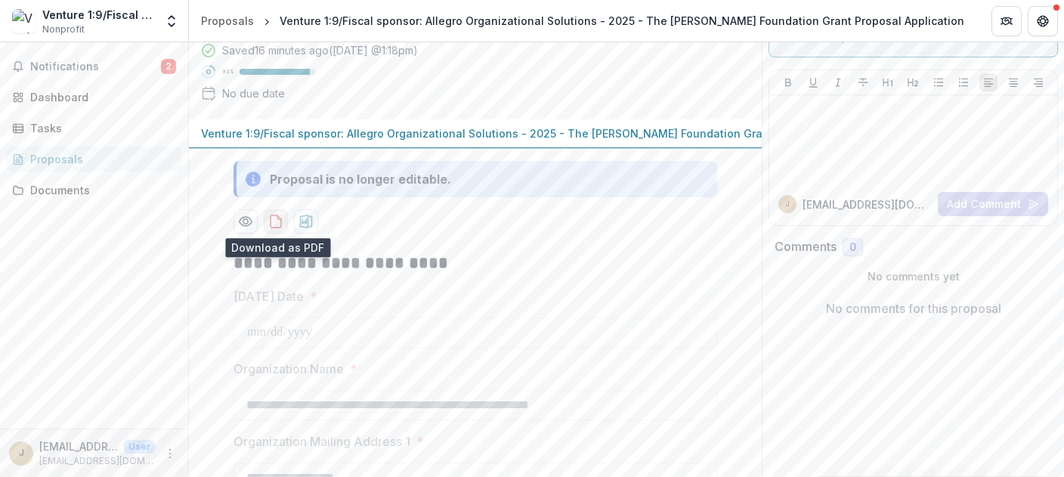
click at [274, 224] on icon "download-proposal" at bounding box center [275, 221] width 15 height 15
click at [307, 219] on icon "download-proposal" at bounding box center [306, 222] width 13 height 14
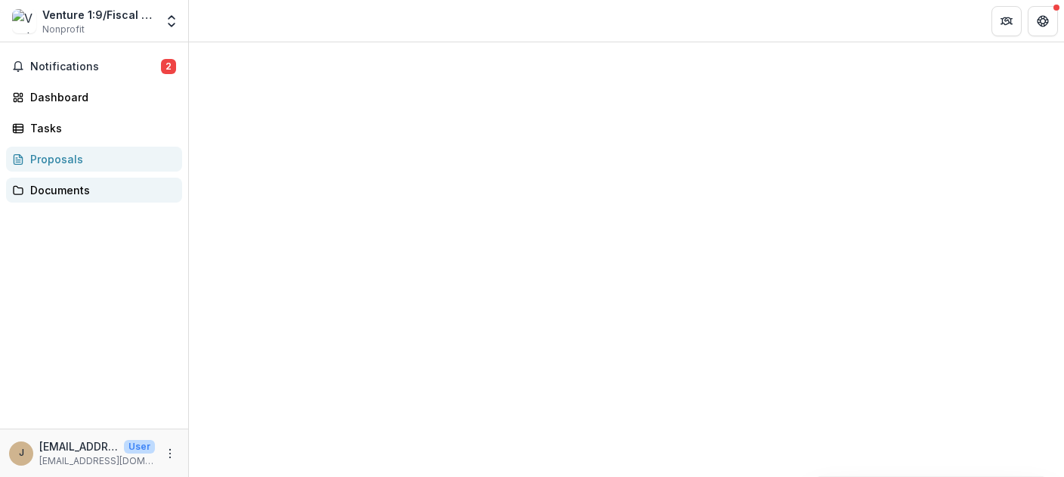
click at [51, 188] on div "Documents" at bounding box center [100, 190] width 140 height 16
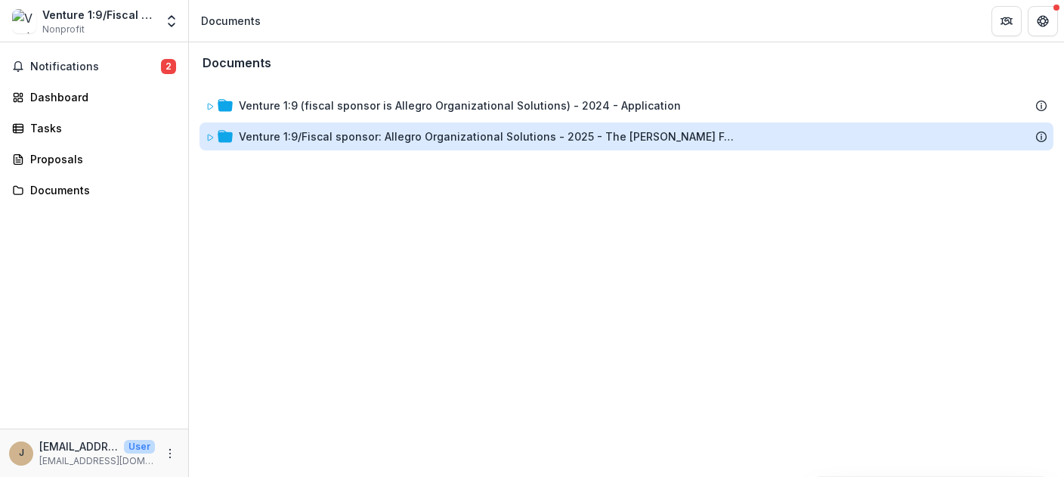
click at [307, 138] on div "Venture 1:9/Fiscal sponsor: Allegro Organizational Solutions - 2025 - The [PERS…" at bounding box center [488, 137] width 499 height 16
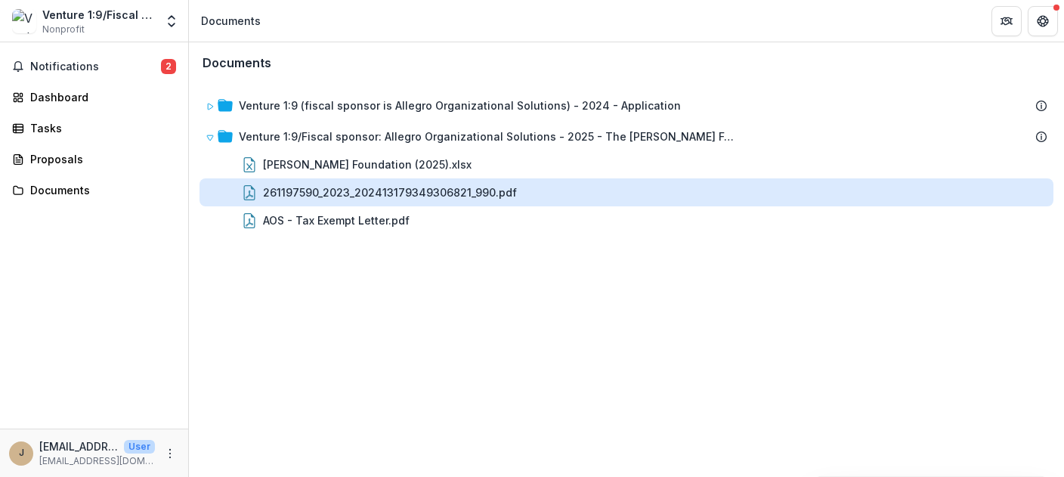
click at [321, 192] on div "261197590_2023_202413179349306821_990.pdf" at bounding box center [390, 192] width 254 height 16
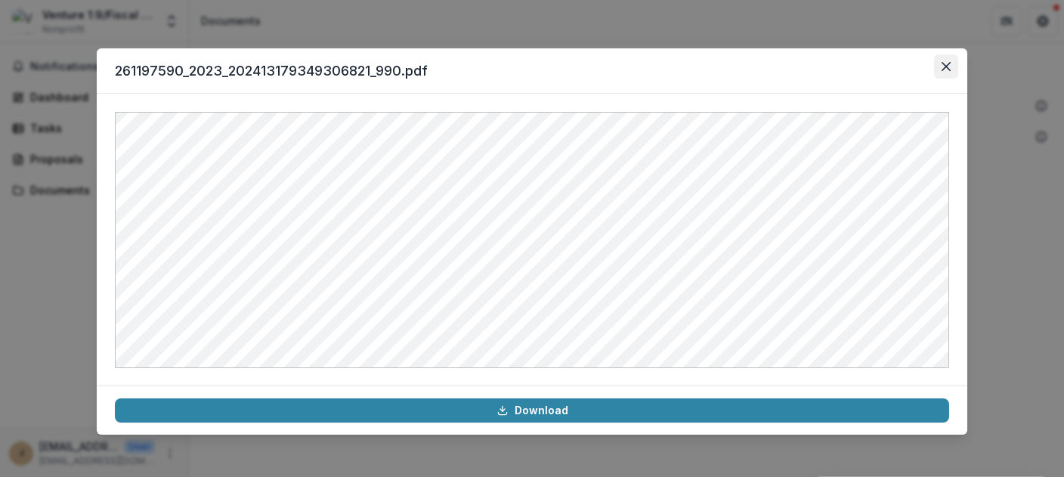
click at [943, 61] on button "Close" at bounding box center [946, 66] width 24 height 24
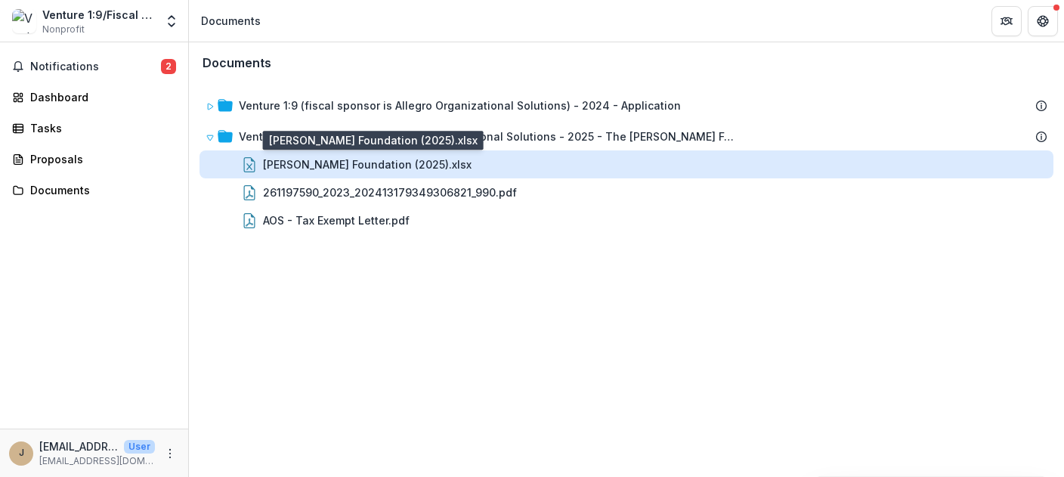
click at [294, 163] on div "[PERSON_NAME] Foundation (2025).xlsx" at bounding box center [367, 164] width 209 height 16
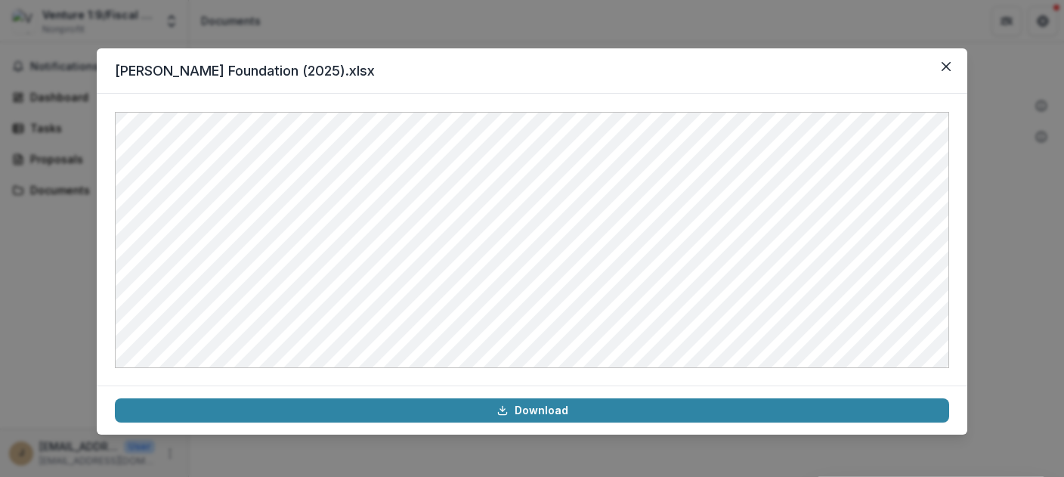
drag, startPoint x: 724, startPoint y: 379, endPoint x: 789, endPoint y: 371, distance: 65.5
click at [801, 378] on div at bounding box center [532, 240] width 871 height 292
click at [948, 64] on icon "Close" at bounding box center [946, 66] width 9 height 9
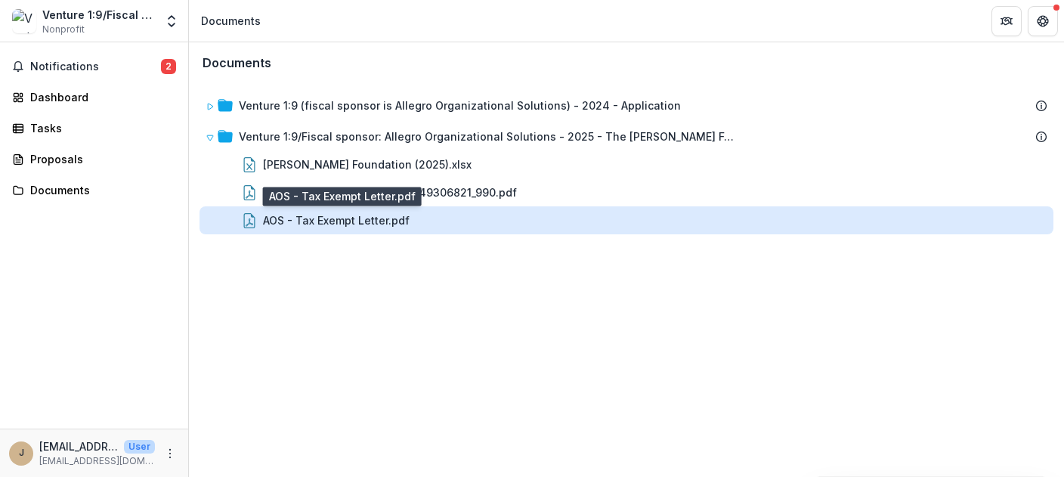
click at [324, 222] on div "AOS - Tax Exempt Letter.pdf" at bounding box center [336, 220] width 147 height 16
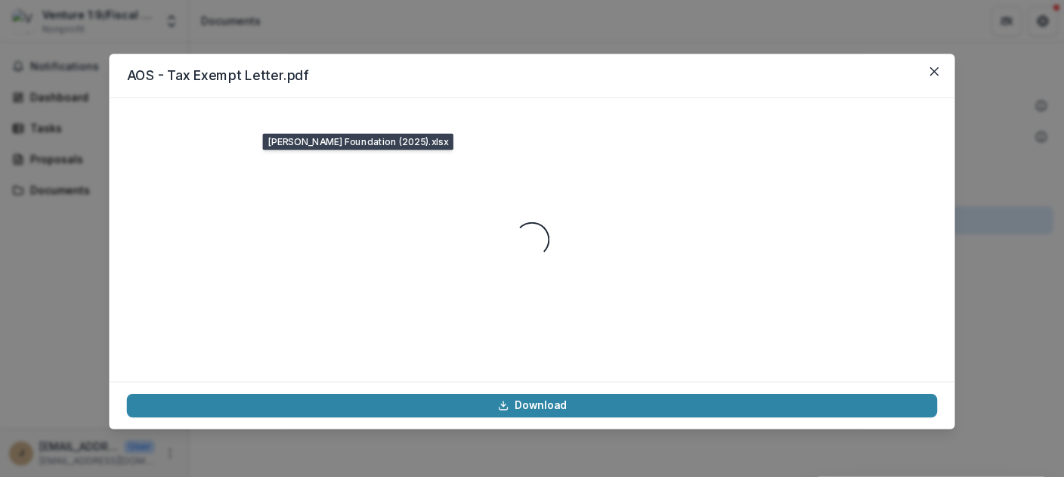
click at [324, 222] on div "Loading..." at bounding box center [532, 240] width 810 height 248
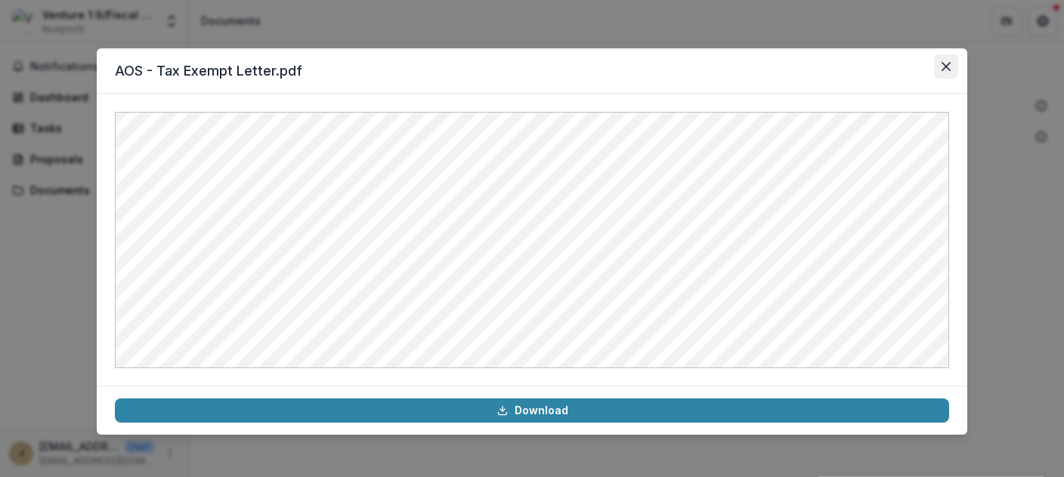
click at [947, 67] on icon "Close" at bounding box center [946, 66] width 9 height 9
